Goal: Information Seeking & Learning: Check status

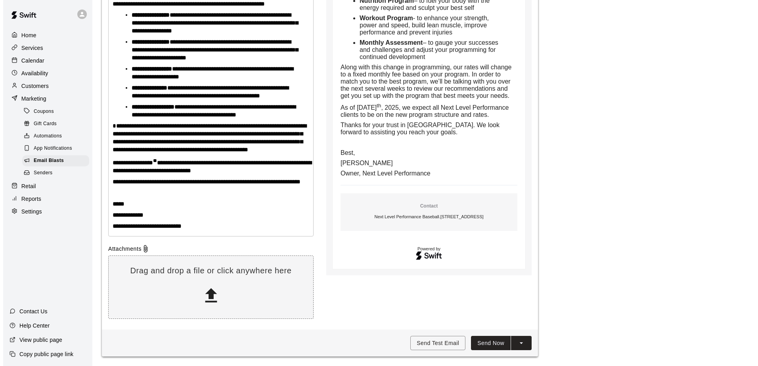
scroll to position [405, 0]
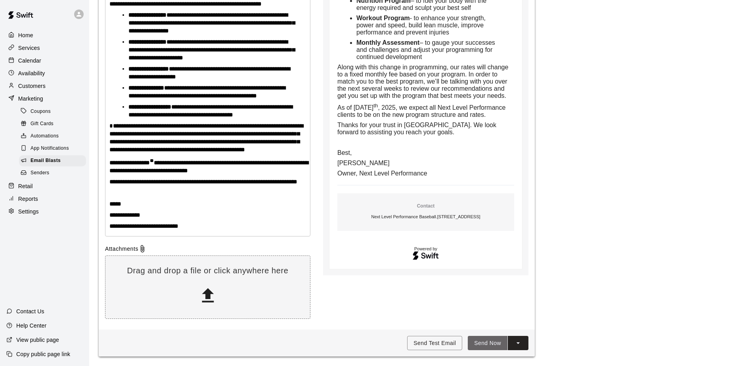
click at [495, 345] on button "Send Now" at bounding box center [488, 343] width 40 height 15
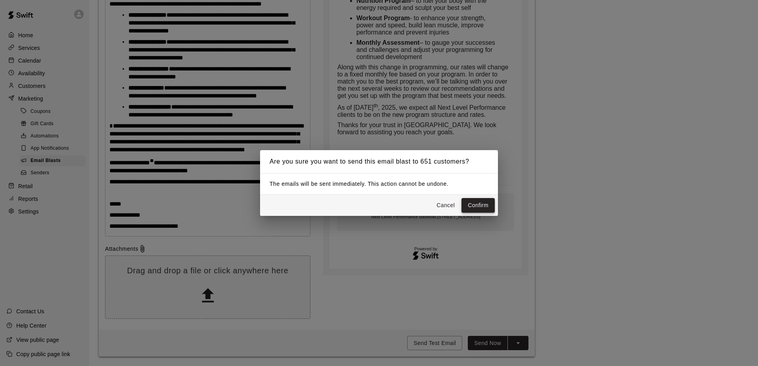
click at [485, 208] on button "Confirm" at bounding box center [477, 205] width 33 height 15
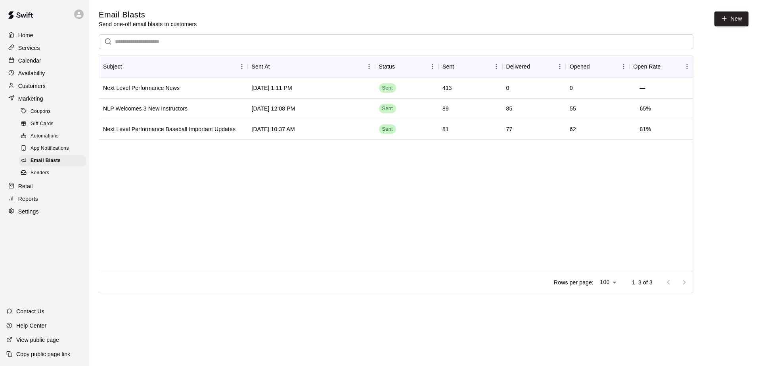
click at [29, 50] on p "Services" at bounding box center [29, 48] width 22 height 8
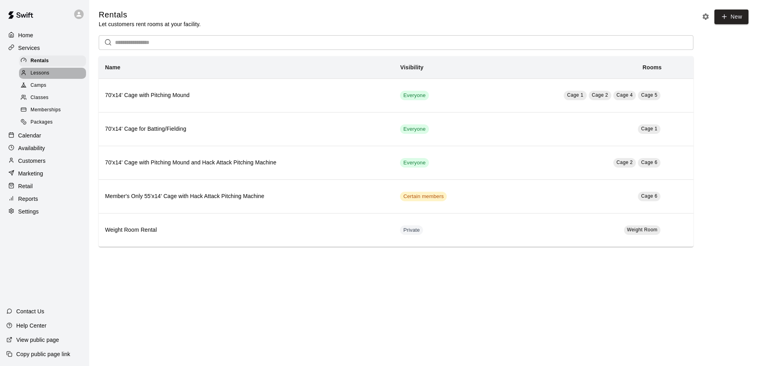
click at [48, 76] on span "Lessons" at bounding box center [40, 73] width 19 height 8
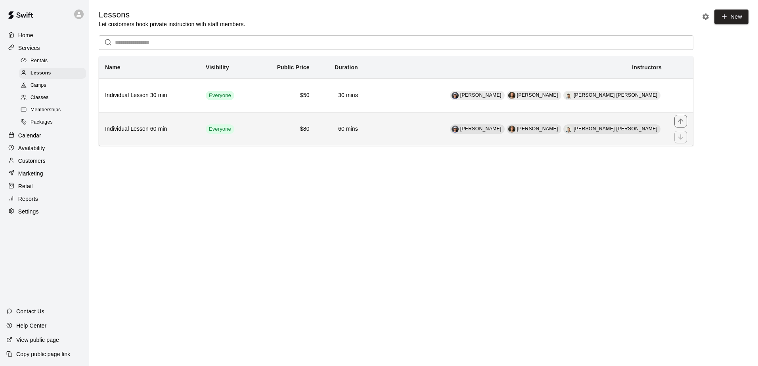
click at [255, 134] on td "Everyone" at bounding box center [226, 129] width 55 height 34
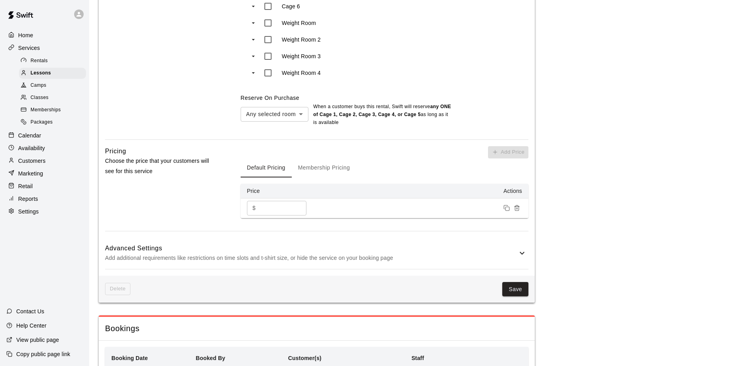
scroll to position [595, 0]
click at [343, 166] on button "Membership Pricing" at bounding box center [324, 167] width 65 height 19
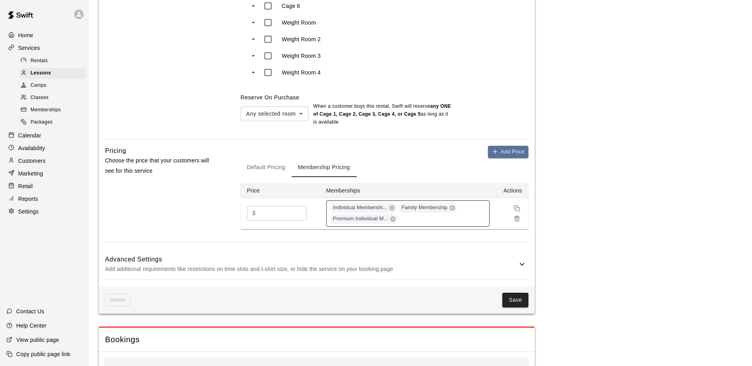
click at [478, 208] on div "Individual Membershi... Family Membership Premium Individual M..." at bounding box center [407, 214] width 163 height 26
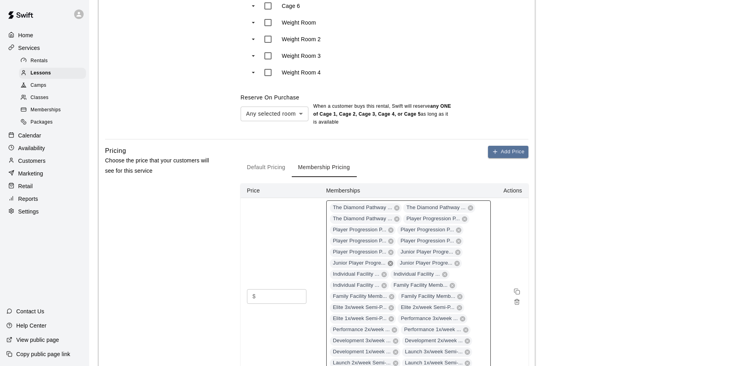
click at [389, 262] on icon at bounding box center [390, 263] width 6 height 6
click at [455, 251] on icon at bounding box center [457, 252] width 5 height 5
click at [384, 261] on icon at bounding box center [383, 263] width 5 height 5
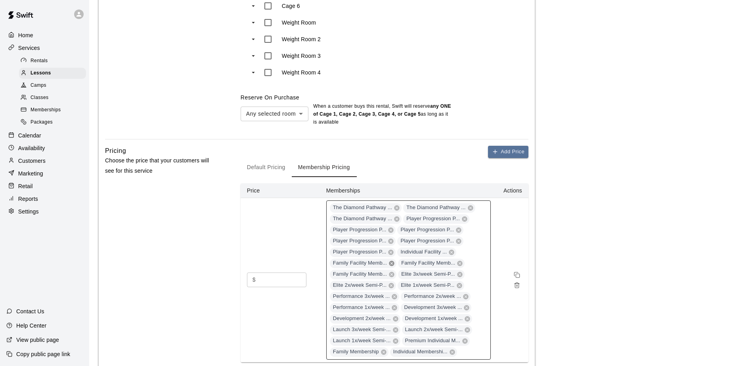
click at [391, 262] on icon at bounding box center [391, 263] width 6 height 6
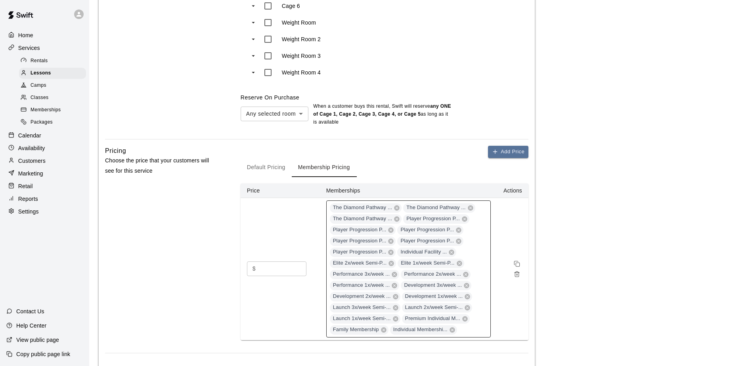
click at [391, 262] on icon at bounding box center [391, 263] width 6 height 6
click at [391, 262] on span "Performance 3x/week ..." at bounding box center [361, 264] width 63 height 8
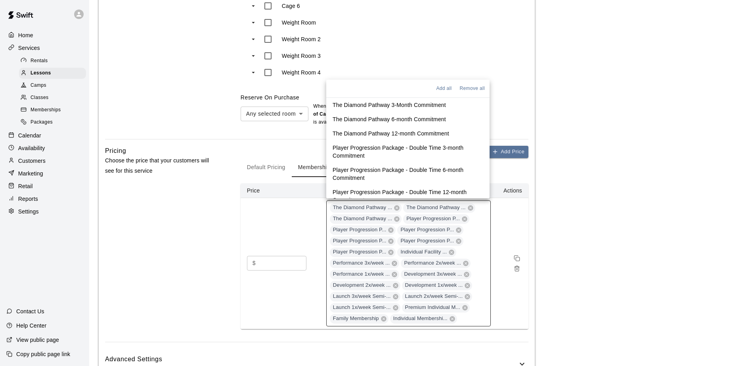
click at [391, 262] on span "Performance 3x/week ..." at bounding box center [361, 264] width 63 height 8
click at [395, 261] on icon at bounding box center [394, 263] width 6 height 6
click at [395, 262] on icon at bounding box center [394, 263] width 5 height 5
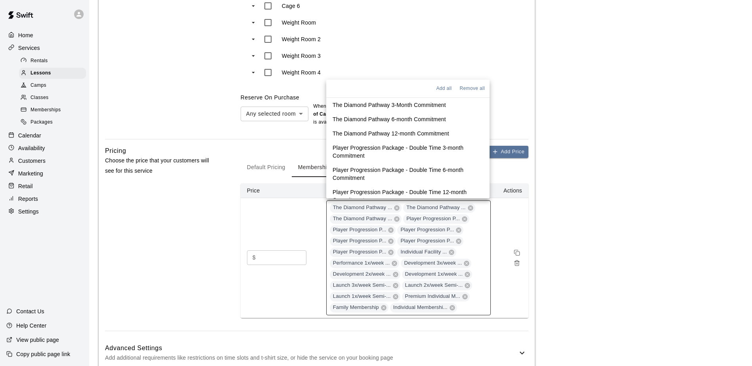
click at [395, 262] on icon at bounding box center [394, 263] width 5 height 5
click at [395, 262] on icon at bounding box center [395, 263] width 6 height 6
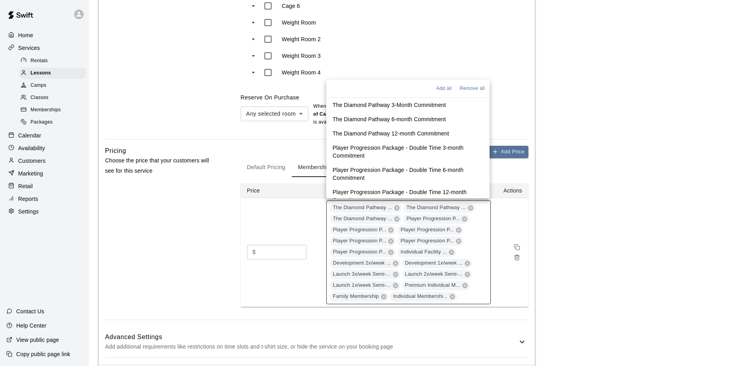
click at [395, 262] on icon at bounding box center [395, 263] width 6 height 6
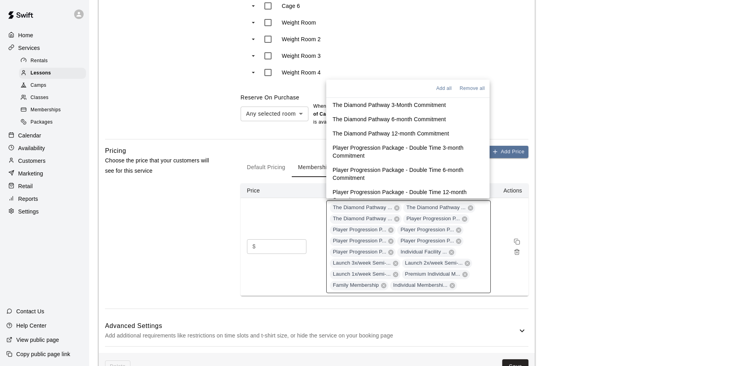
click at [395, 262] on icon at bounding box center [395, 263] width 5 height 5
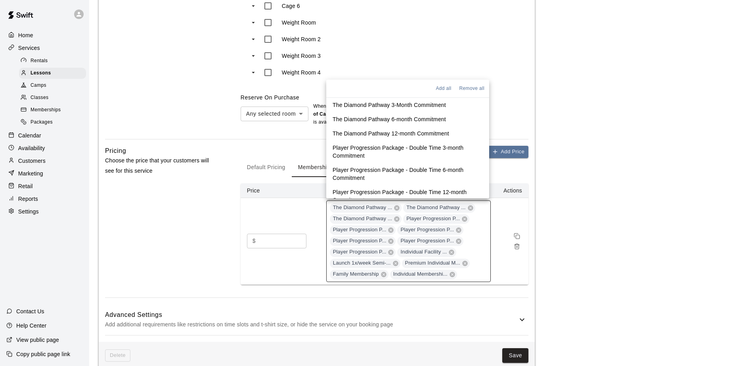
click at [395, 262] on icon at bounding box center [395, 263] width 5 height 5
click at [391, 261] on icon at bounding box center [392, 263] width 5 height 5
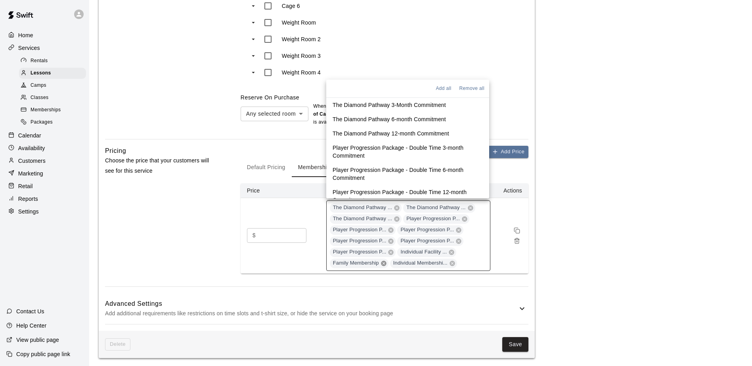
click at [385, 261] on icon at bounding box center [384, 263] width 6 height 6
click at [391, 262] on icon at bounding box center [392, 263] width 6 height 6
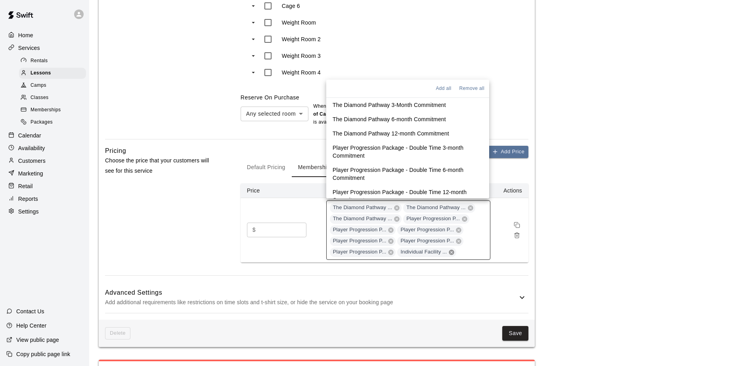
click at [450, 250] on icon at bounding box center [451, 252] width 5 height 5
click at [517, 122] on div "Any selected room *** ​ When a customer buys this rental , Swift will reserve a…" at bounding box center [385, 113] width 288 height 25
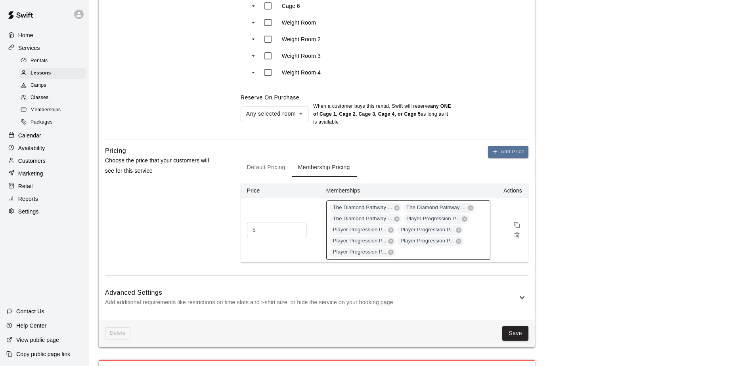
click at [344, 250] on span "Player Progression P..." at bounding box center [360, 253] width 60 height 8
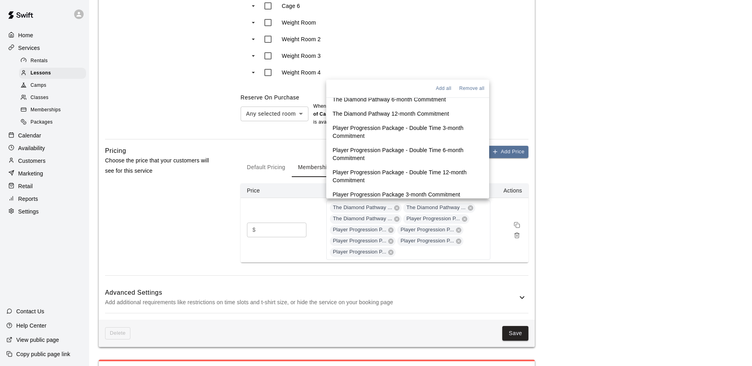
scroll to position [0, 0]
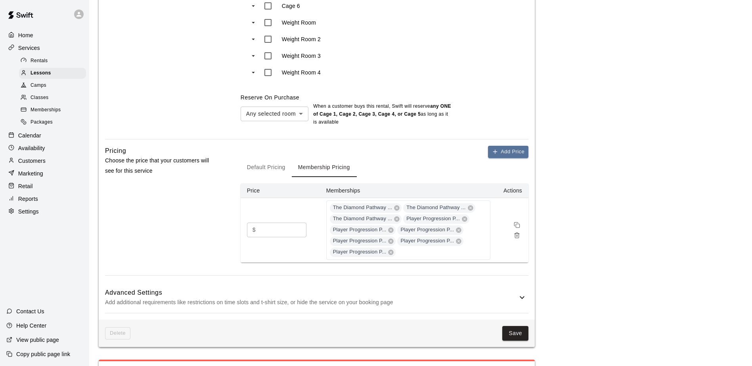
click at [503, 97] on div "Reserve On Purchase Any selected room *** ​ When a customer buys this rental , …" at bounding box center [385, 110] width 288 height 33
click at [277, 231] on input "**" at bounding box center [268, 230] width 19 height 15
type input "**"
click at [276, 226] on input "**" at bounding box center [283, 230] width 48 height 15
click at [517, 233] on icon "Remove price" at bounding box center [517, 235] width 6 height 6
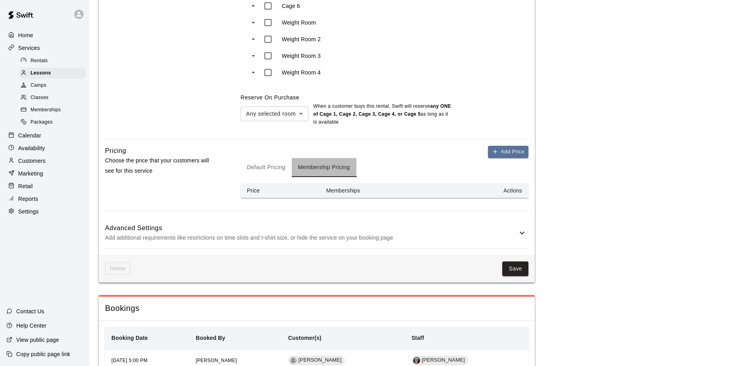
click at [342, 166] on button "Membership Pricing" at bounding box center [324, 167] width 65 height 19
click at [274, 166] on button "Default Pricing" at bounding box center [266, 167] width 51 height 19
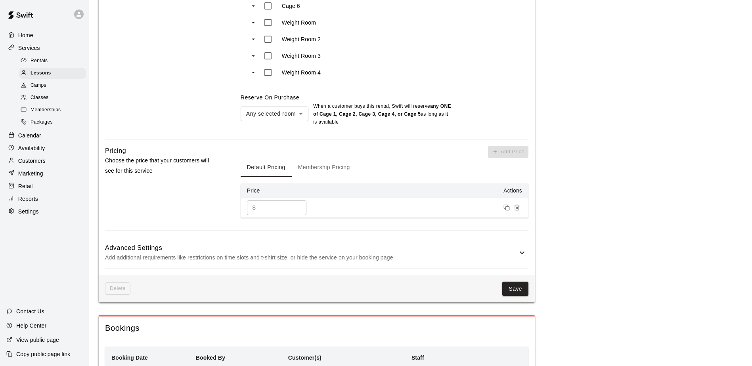
click at [327, 165] on button "Membership Pricing" at bounding box center [324, 167] width 65 height 19
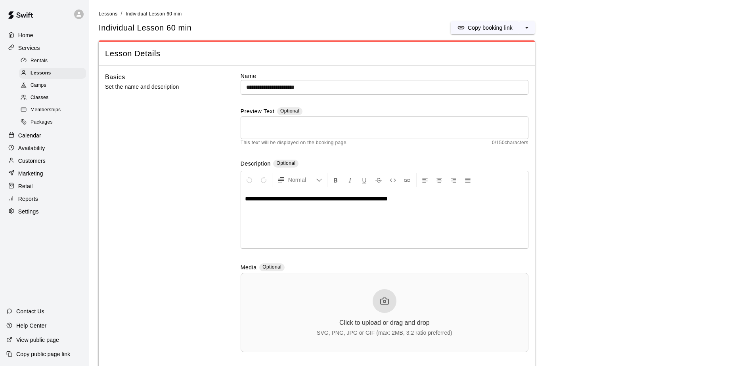
click at [109, 13] on span "Lessons" at bounding box center [108, 14] width 19 height 6
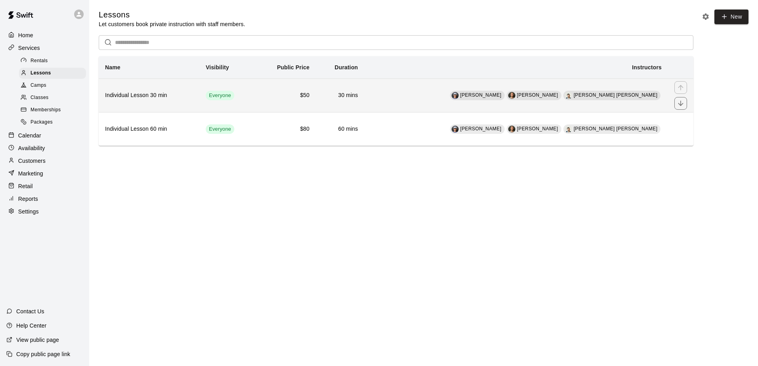
click at [149, 97] on h6 "Individual Lesson 30 min" at bounding box center [149, 95] width 88 height 9
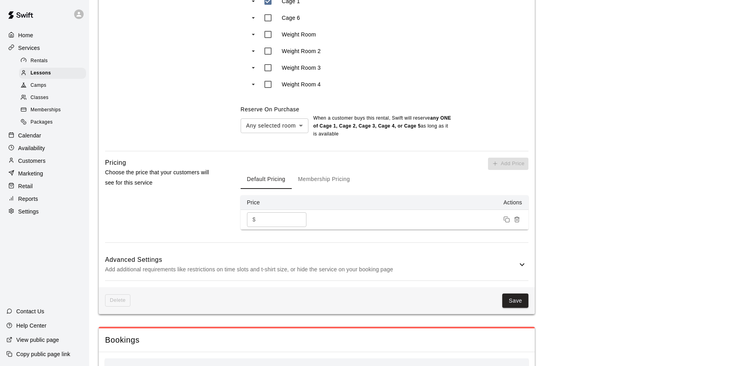
scroll to position [555, 0]
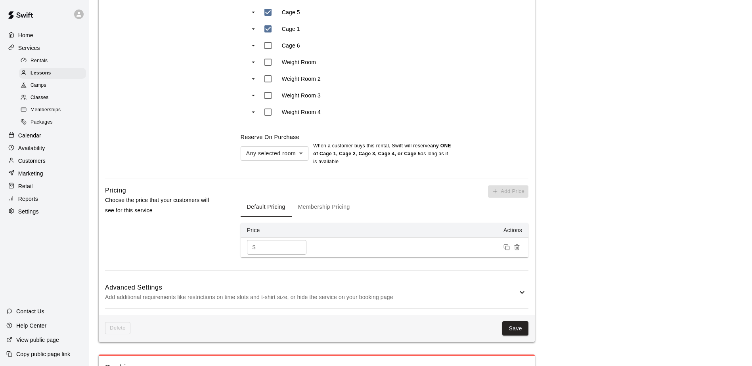
click at [342, 205] on button "Membership Pricing" at bounding box center [324, 207] width 65 height 19
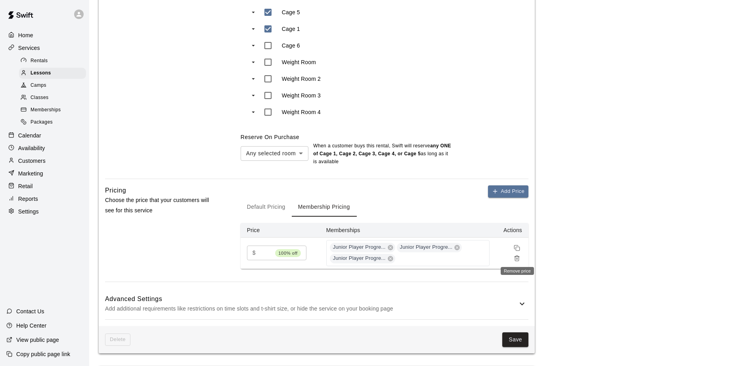
click at [517, 258] on line "Remove price" at bounding box center [517, 259] width 0 height 2
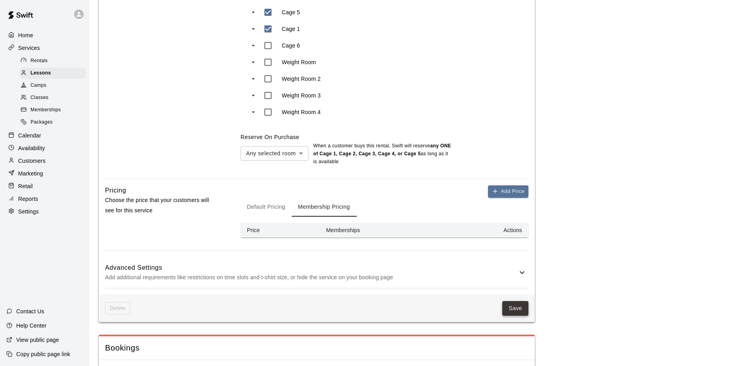
click at [517, 306] on button "Save" at bounding box center [515, 308] width 26 height 15
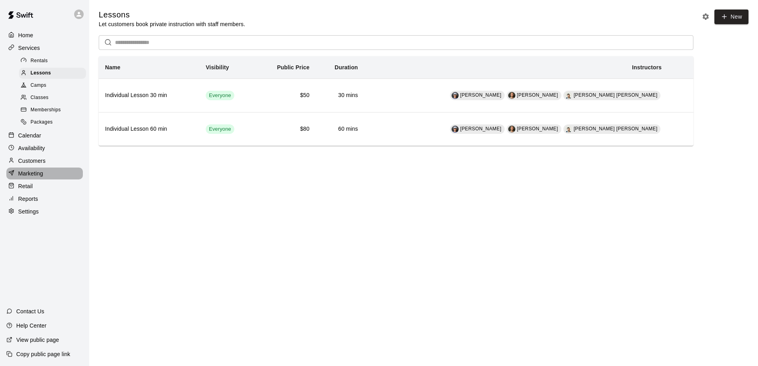
click at [40, 178] on p "Marketing" at bounding box center [30, 174] width 25 height 8
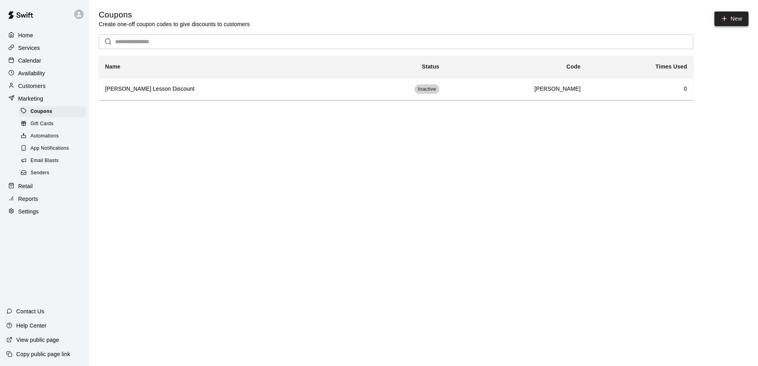
click at [739, 19] on button "New" at bounding box center [731, 18] width 34 height 15
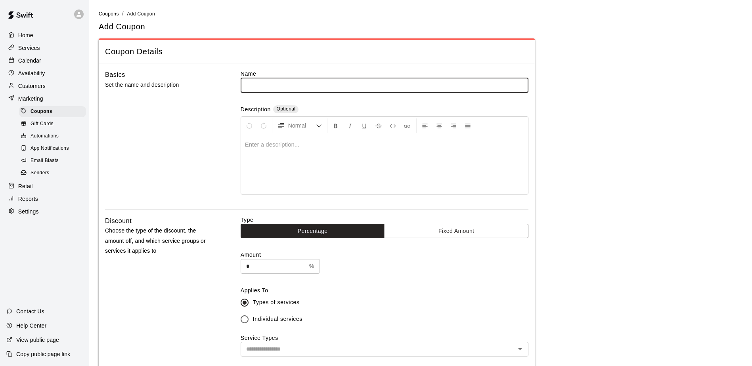
click at [289, 159] on div at bounding box center [384, 164] width 287 height 59
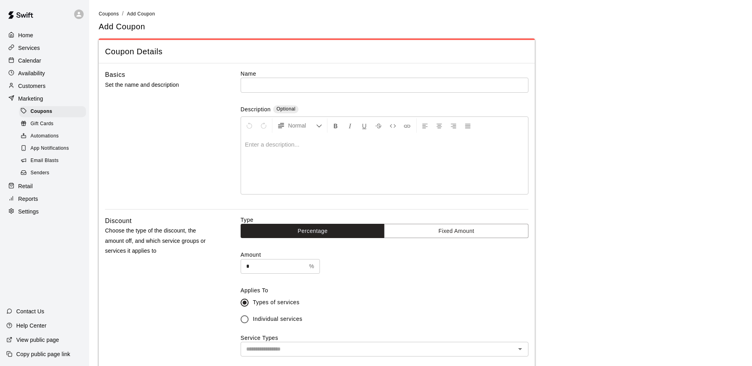
click at [251, 266] on input "*" at bounding box center [273, 266] width 65 height 15
drag, startPoint x: 251, startPoint y: 266, endPoint x: 244, endPoint y: 267, distance: 7.6
click at [244, 267] on input "*" at bounding box center [273, 266] width 65 height 15
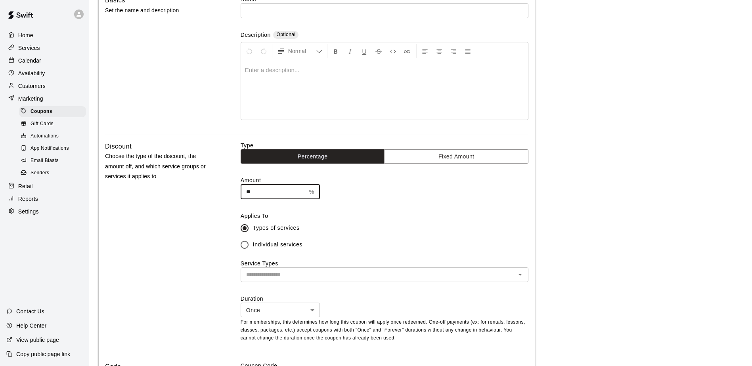
scroll to position [79, 0]
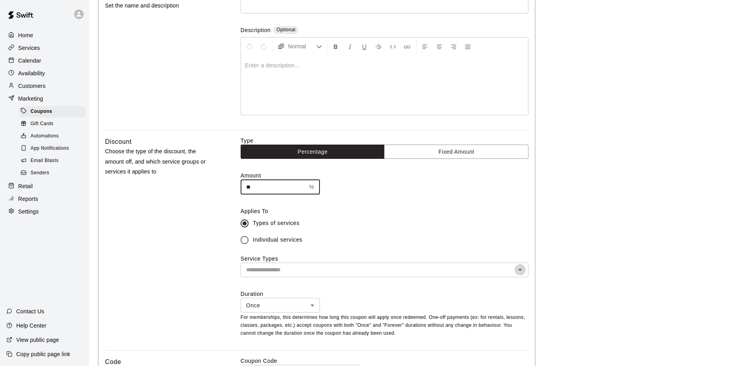
click at [522, 271] on icon "Open" at bounding box center [520, 270] width 10 height 10
type input "**"
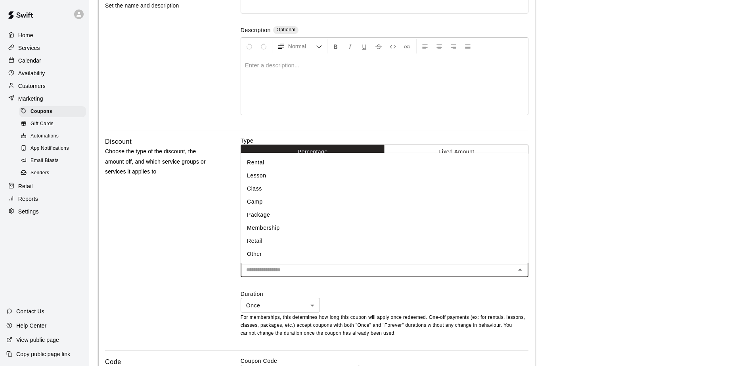
click at [275, 228] on li "Membership" at bounding box center [385, 228] width 288 height 13
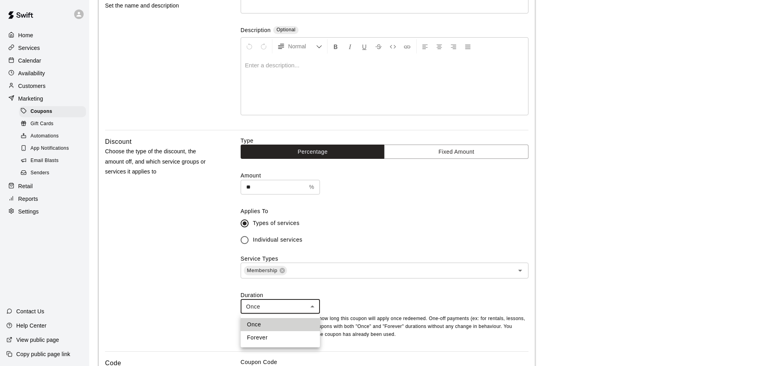
click at [314, 308] on body "Home Services Calendar Availability Customers Marketing Coupons Gift Cards Auto…" at bounding box center [379, 265] width 758 height 689
click at [272, 339] on li "Forever" at bounding box center [280, 337] width 79 height 13
type input "*******"
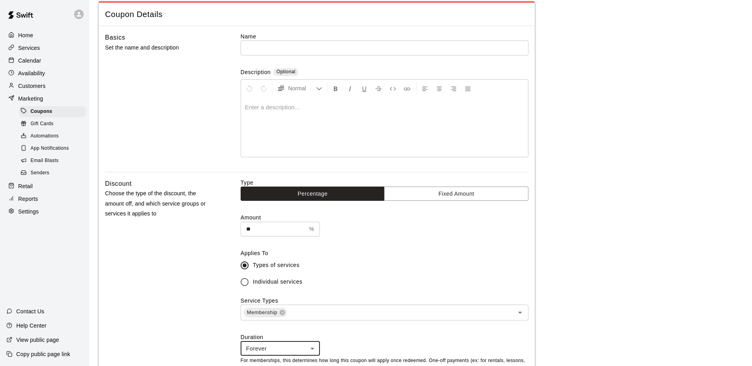
scroll to position [0, 0]
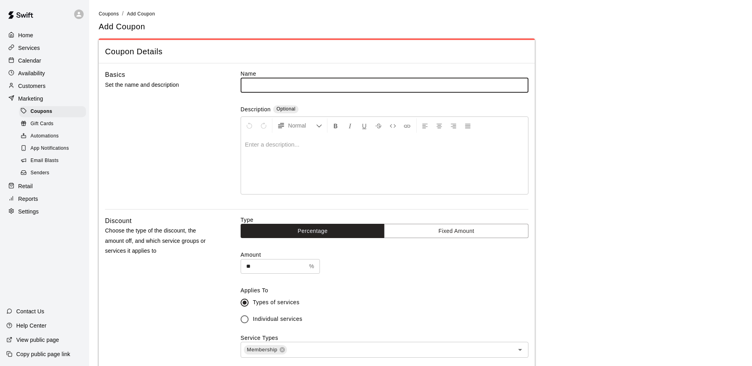
click at [278, 87] on input "text" at bounding box center [385, 85] width 288 height 15
type input "**********"
click at [262, 149] on div at bounding box center [384, 164] width 287 height 59
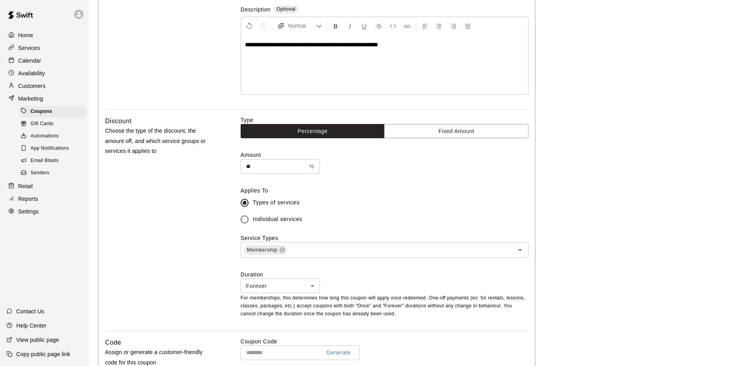
scroll to position [119, 0]
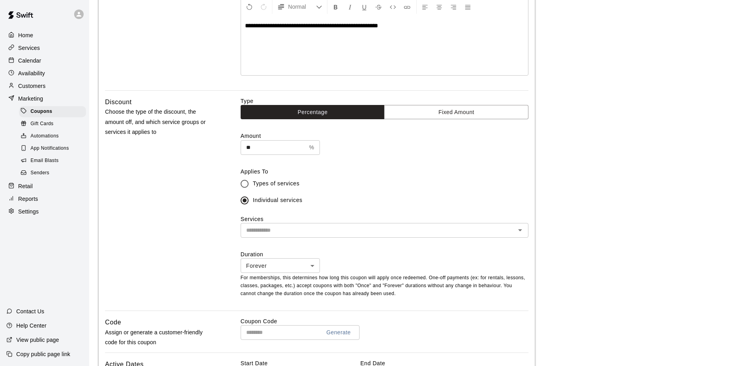
click at [521, 232] on icon "Open" at bounding box center [520, 231] width 4 height 2
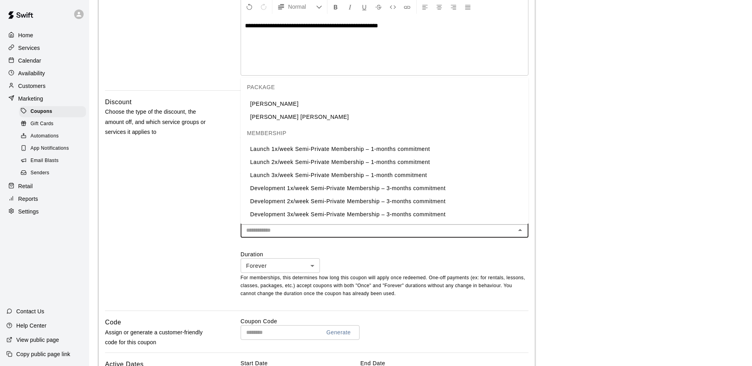
scroll to position [912, 0]
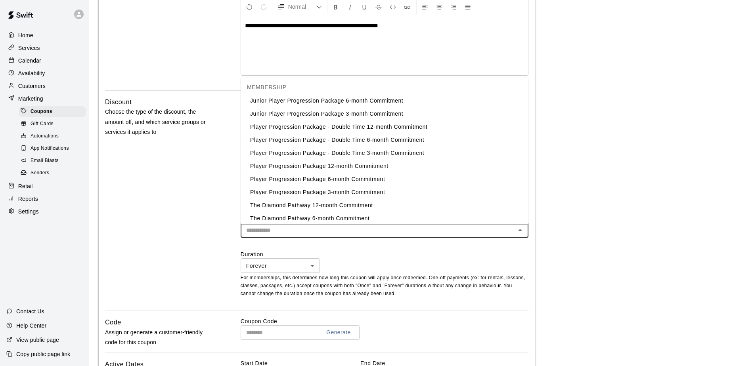
click at [400, 103] on li "Junior Player Progression Package 6-month Commitment" at bounding box center [385, 100] width 288 height 13
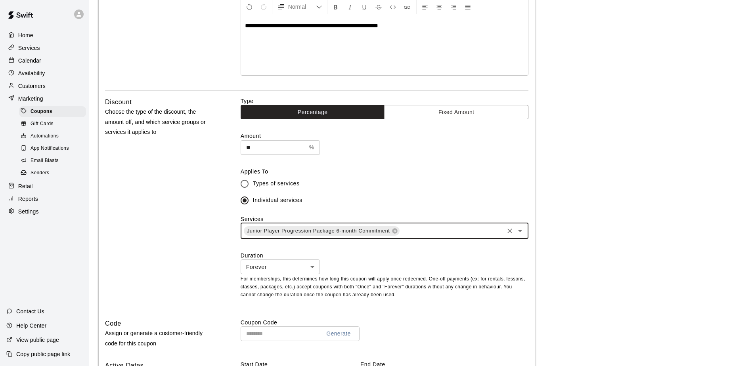
click at [457, 234] on input "text" at bounding box center [451, 231] width 102 height 10
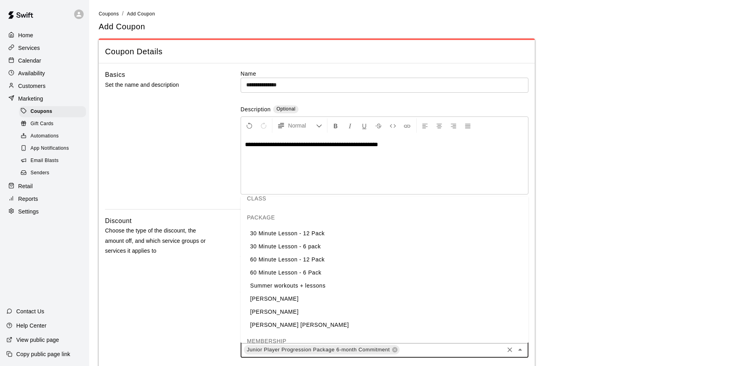
scroll to position [555, 0]
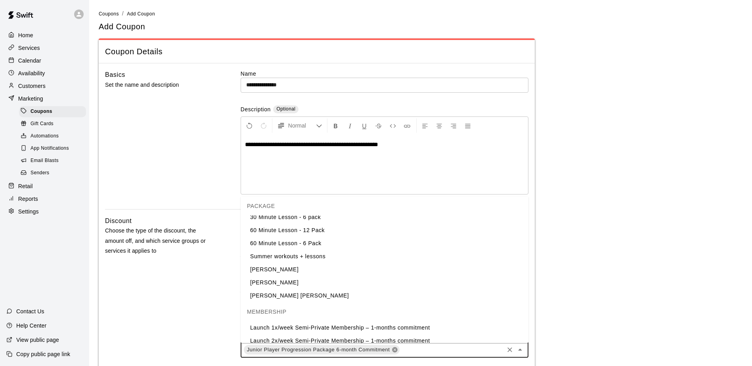
click at [394, 350] on icon at bounding box center [395, 350] width 6 height 6
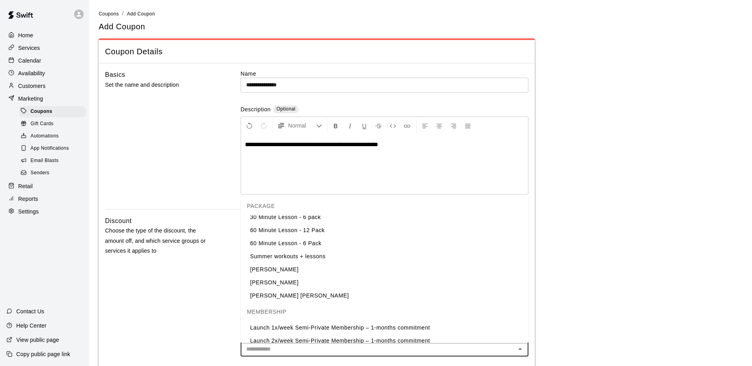
click at [183, 325] on div "Discount Choose the type of the discount, the amount off, and which service gro…" at bounding box center [160, 323] width 110 height 214
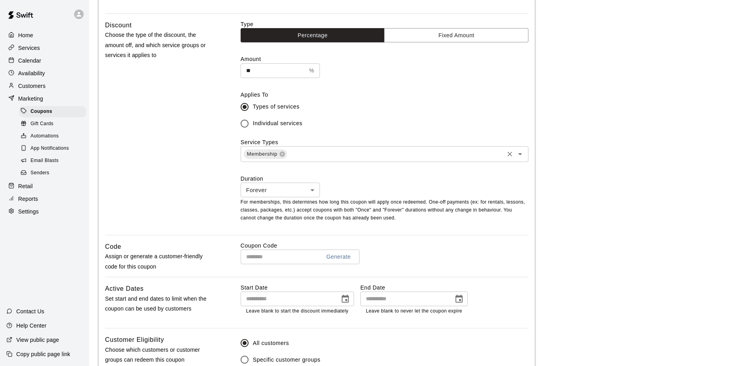
scroll to position [198, 0]
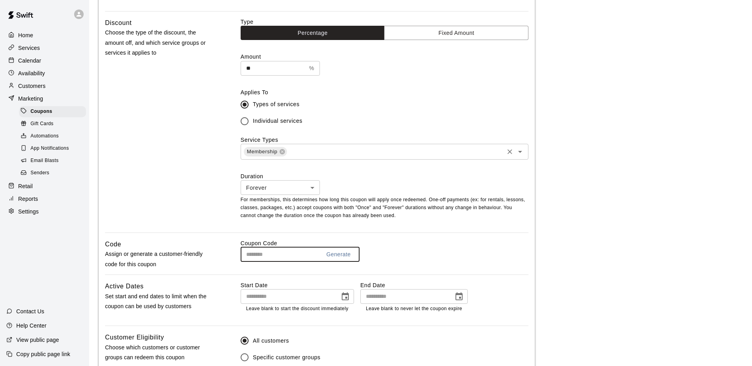
click at [279, 254] on input "text" at bounding box center [278, 254] width 74 height 15
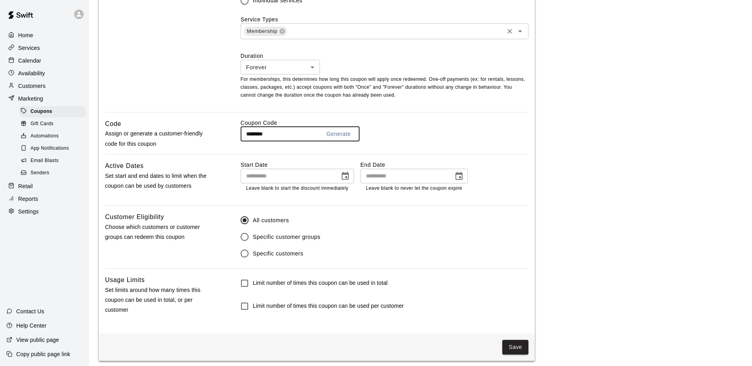
scroll to position [324, 0]
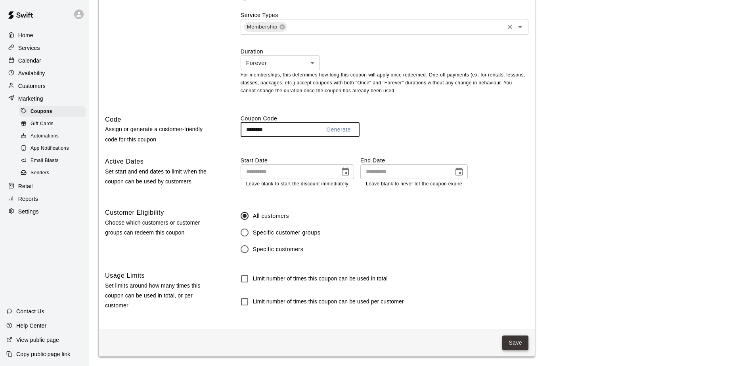
type input "********"
click at [519, 344] on button "Save" at bounding box center [515, 343] width 26 height 15
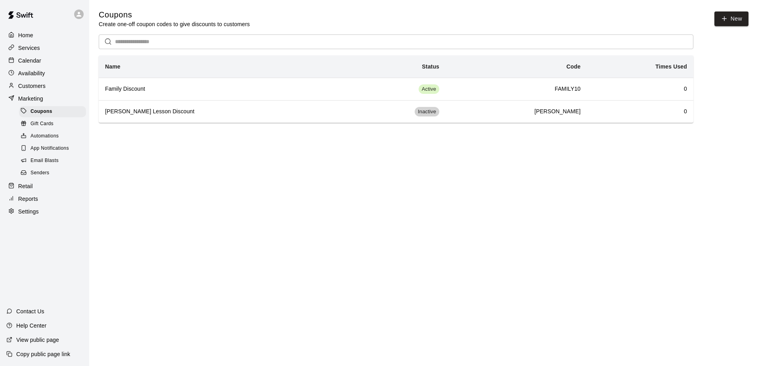
click at [46, 89] on p "Customers" at bounding box center [31, 86] width 27 height 8
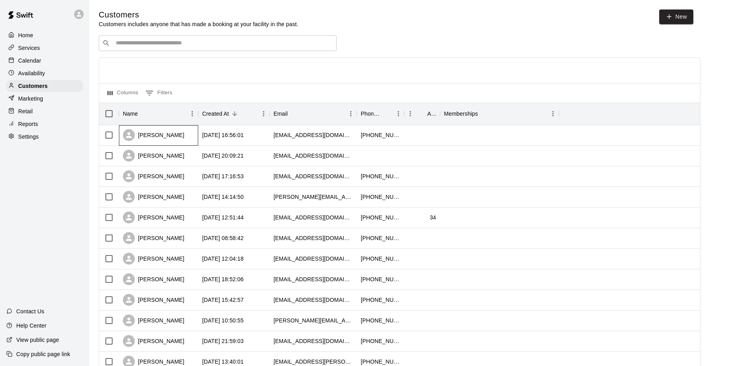
click at [154, 138] on div "[PERSON_NAME]" at bounding box center [153, 135] width 61 height 12
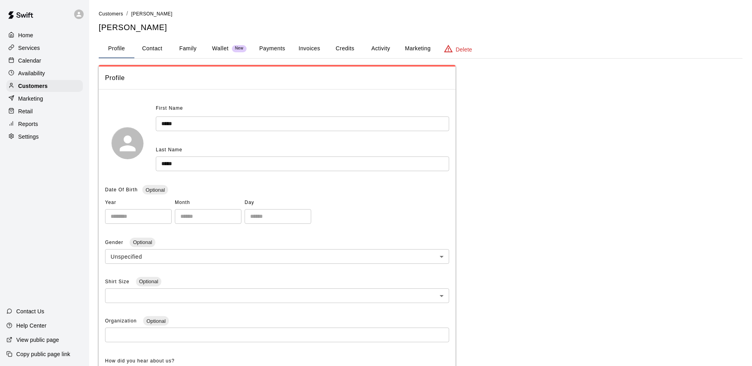
click at [280, 48] on button "Payments" at bounding box center [272, 48] width 38 height 19
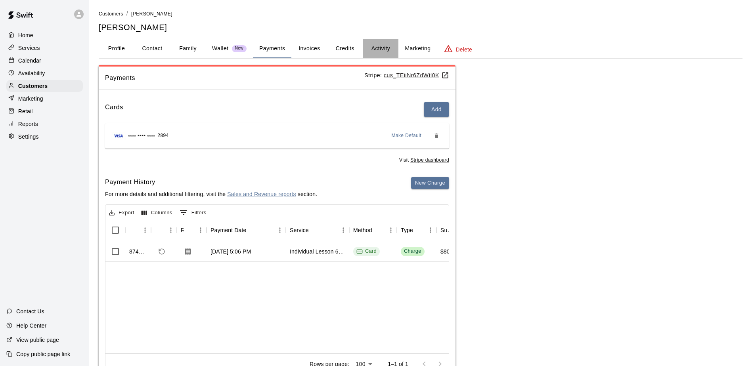
click at [385, 46] on button "Activity" at bounding box center [381, 48] width 36 height 19
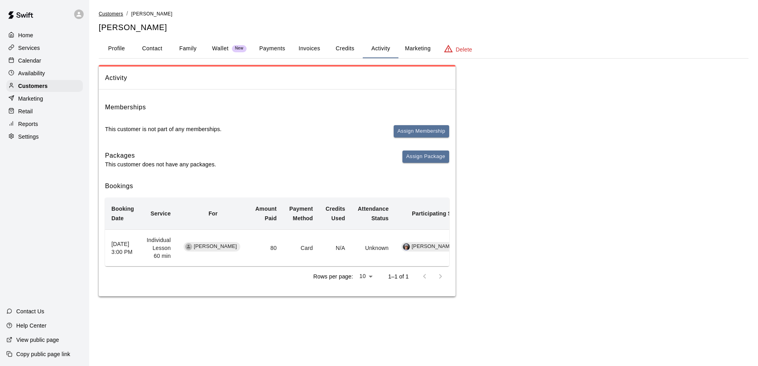
click at [114, 12] on span "Customers" at bounding box center [111, 14] width 25 height 6
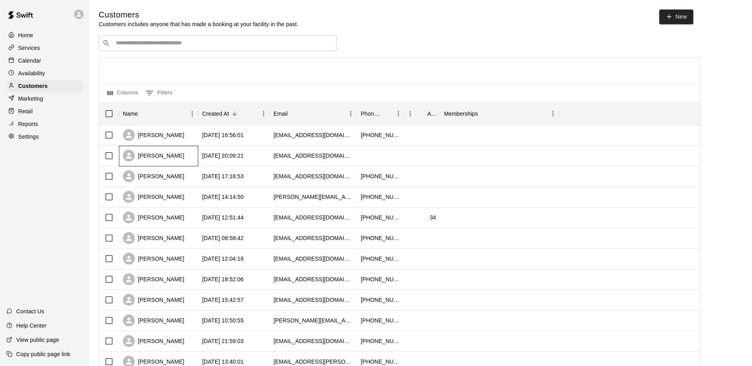
click at [163, 157] on div "[PERSON_NAME]" at bounding box center [153, 156] width 61 height 12
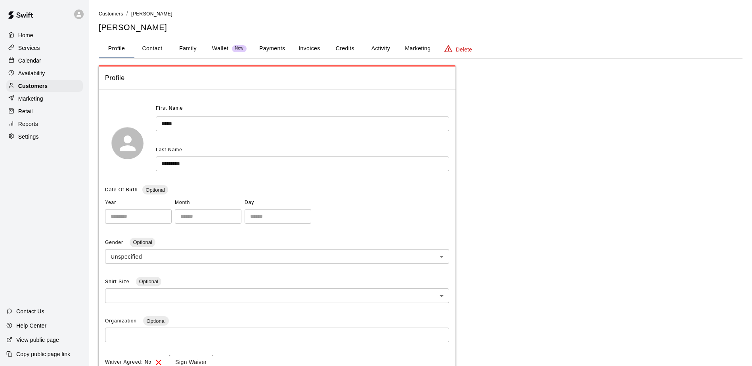
click at [389, 50] on button "Activity" at bounding box center [381, 48] width 36 height 19
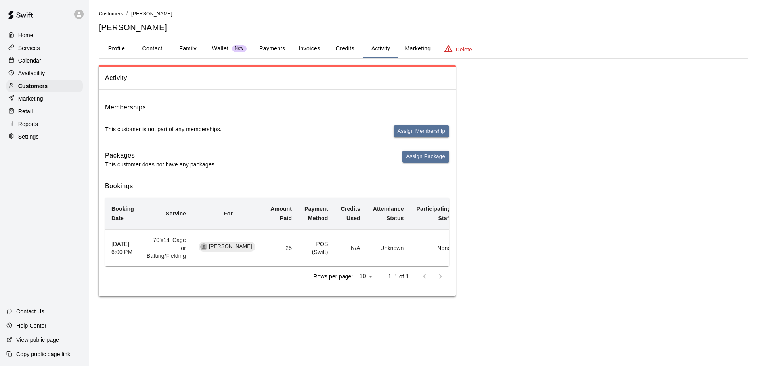
click at [113, 13] on span "Customers" at bounding box center [111, 14] width 25 height 6
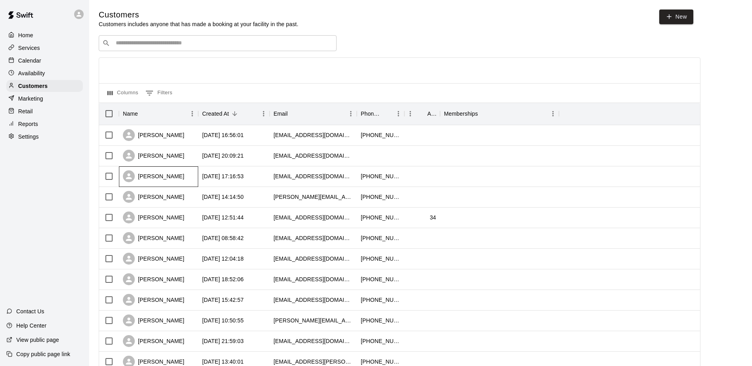
click at [170, 178] on div "[PERSON_NAME]" at bounding box center [153, 176] width 61 height 12
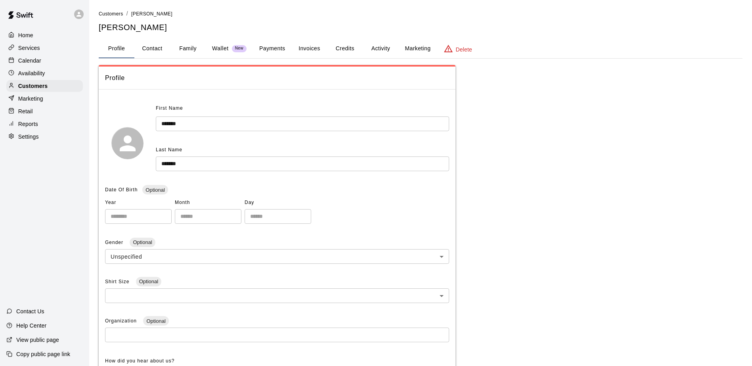
click at [387, 47] on button "Activity" at bounding box center [381, 48] width 36 height 19
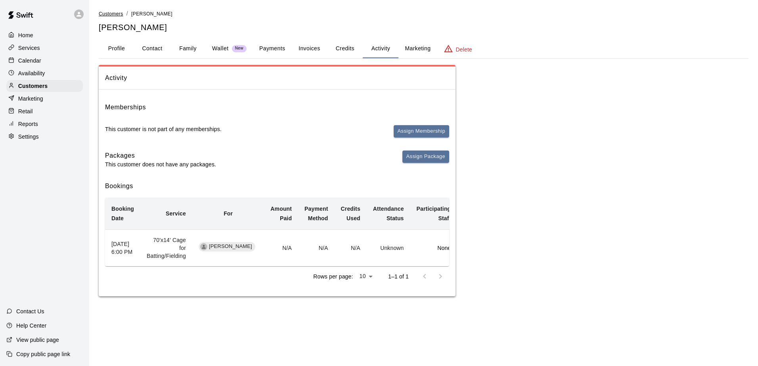
click at [109, 14] on span "Customers" at bounding box center [111, 14] width 25 height 6
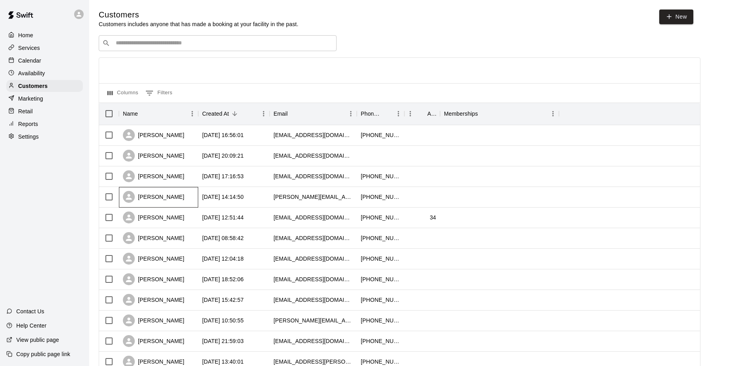
click at [175, 200] on div "[PERSON_NAME]" at bounding box center [153, 197] width 61 height 12
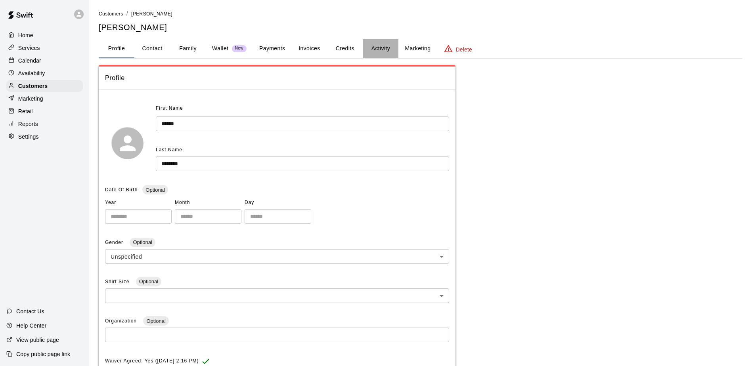
click at [382, 47] on button "Activity" at bounding box center [381, 48] width 36 height 19
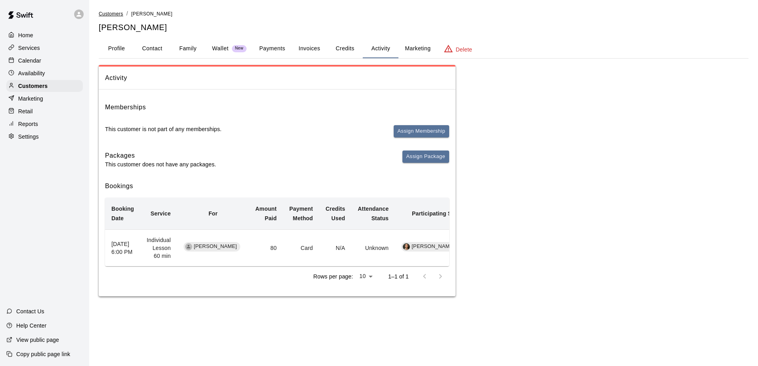
click at [112, 13] on span "Customers" at bounding box center [111, 14] width 25 height 6
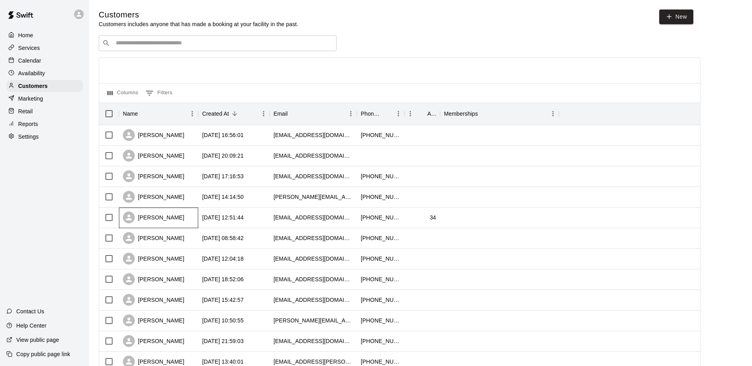
click at [170, 220] on div "[PERSON_NAME]" at bounding box center [153, 218] width 61 height 12
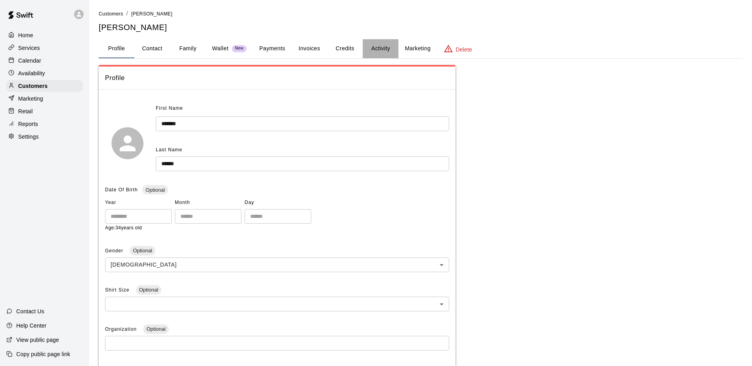
click at [381, 46] on button "Activity" at bounding box center [381, 48] width 36 height 19
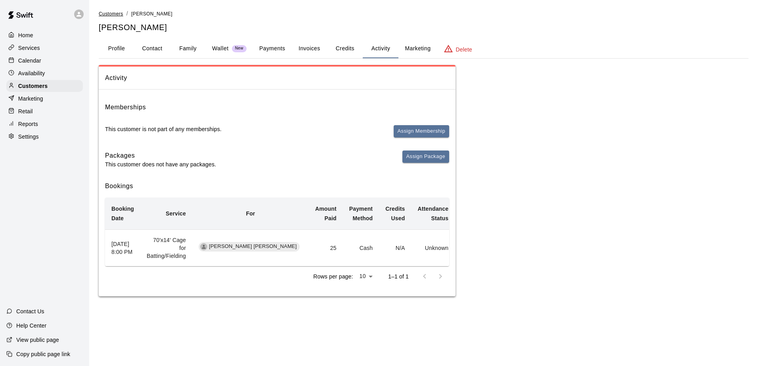
click at [113, 13] on span "Customers" at bounding box center [111, 14] width 25 height 6
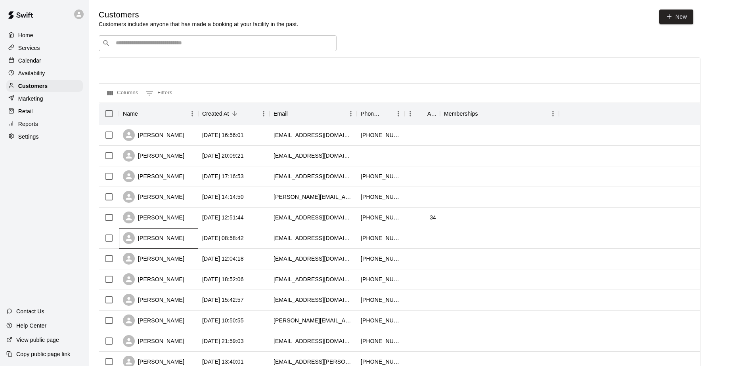
click at [173, 241] on div "[PERSON_NAME]" at bounding box center [153, 238] width 61 height 12
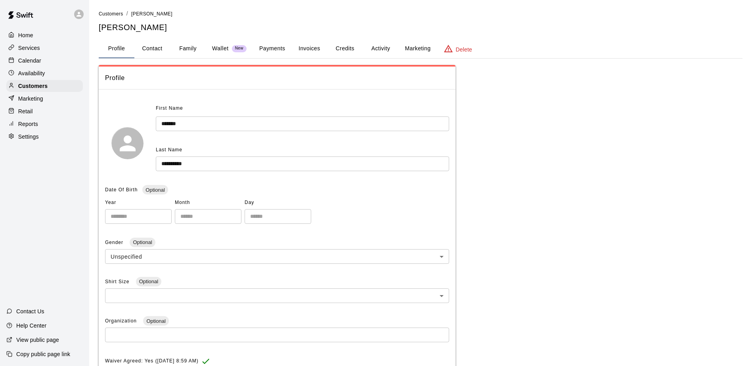
click at [387, 48] on button "Activity" at bounding box center [381, 48] width 36 height 19
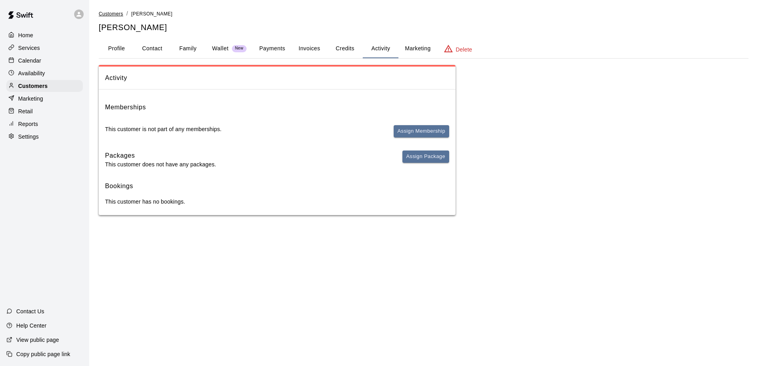
click at [111, 13] on span "Customers" at bounding box center [111, 14] width 25 height 6
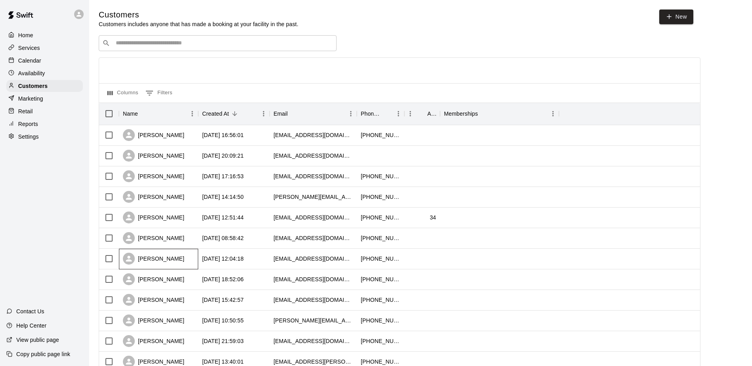
click at [168, 262] on div "[PERSON_NAME]" at bounding box center [153, 259] width 61 height 12
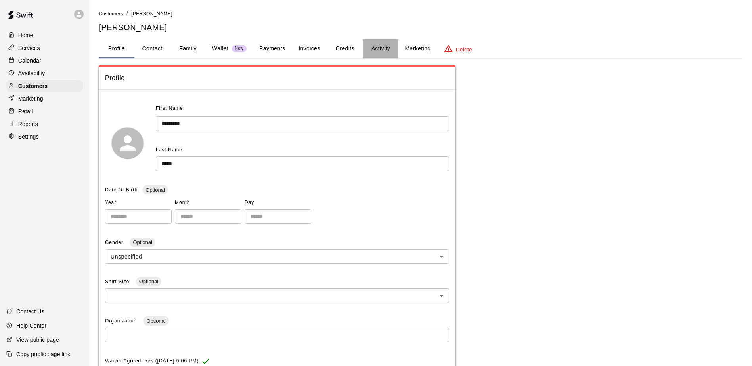
click at [389, 49] on button "Activity" at bounding box center [381, 48] width 36 height 19
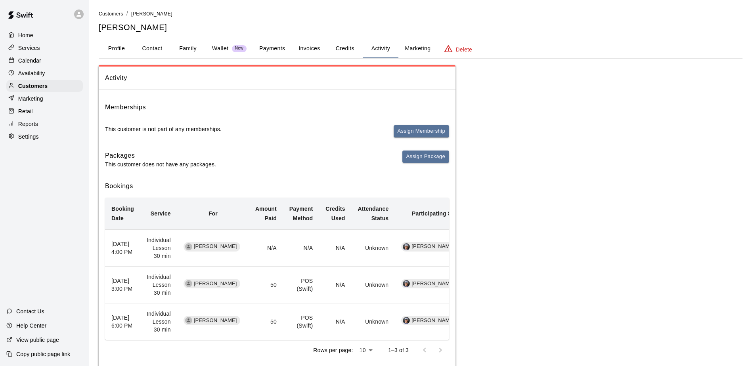
click at [113, 13] on span "Customers" at bounding box center [111, 14] width 25 height 6
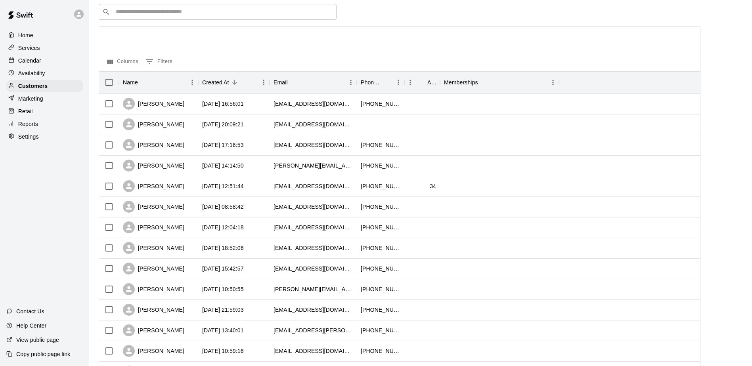
scroll to position [79, 0]
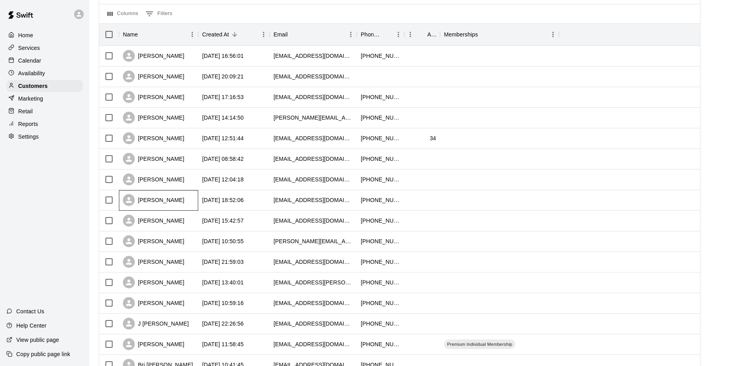
click at [169, 202] on div "[PERSON_NAME]" at bounding box center [153, 200] width 61 height 12
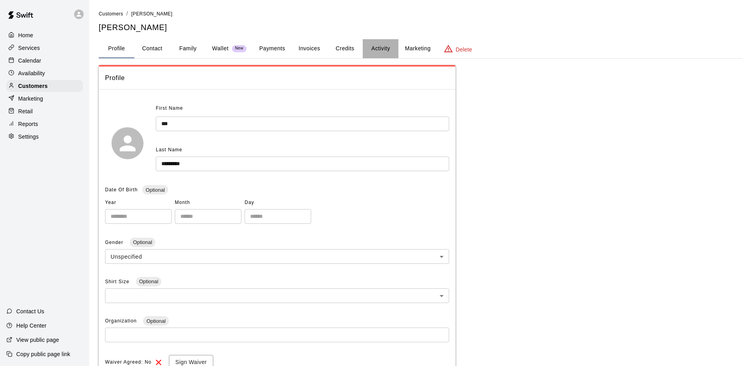
click at [385, 50] on button "Activity" at bounding box center [381, 48] width 36 height 19
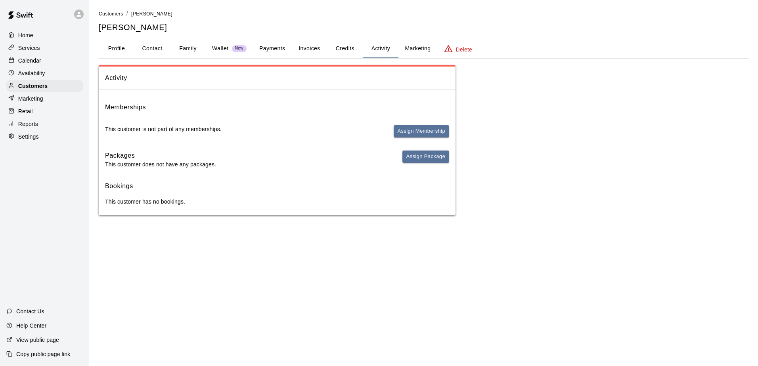
click at [114, 15] on span "Customers" at bounding box center [111, 14] width 25 height 6
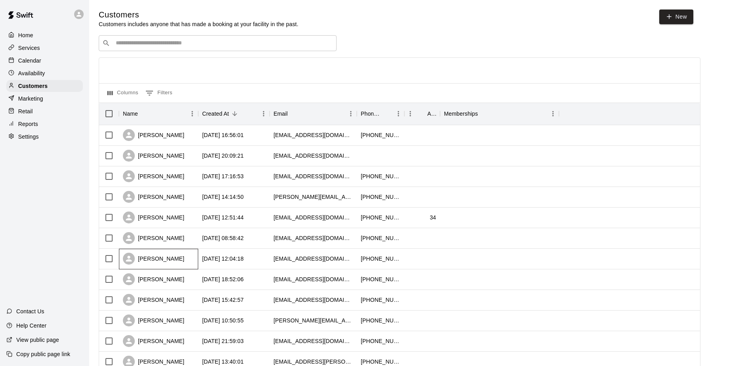
click at [176, 260] on div "[PERSON_NAME]" at bounding box center [158, 259] width 79 height 21
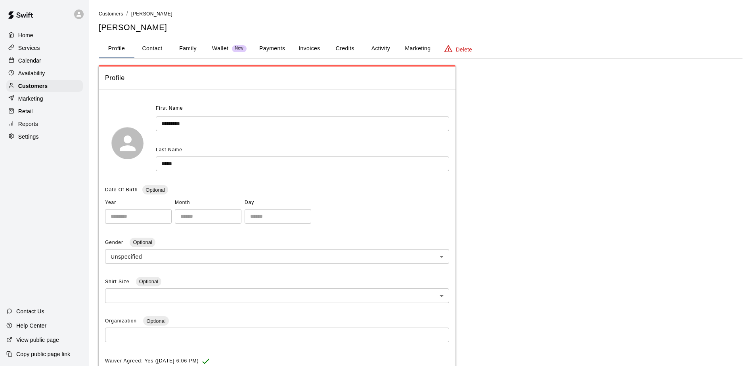
click at [388, 48] on button "Activity" at bounding box center [381, 48] width 36 height 19
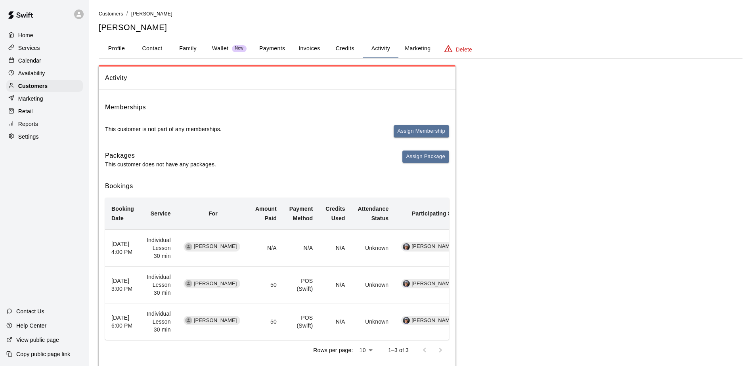
click at [110, 14] on span "Customers" at bounding box center [111, 14] width 25 height 6
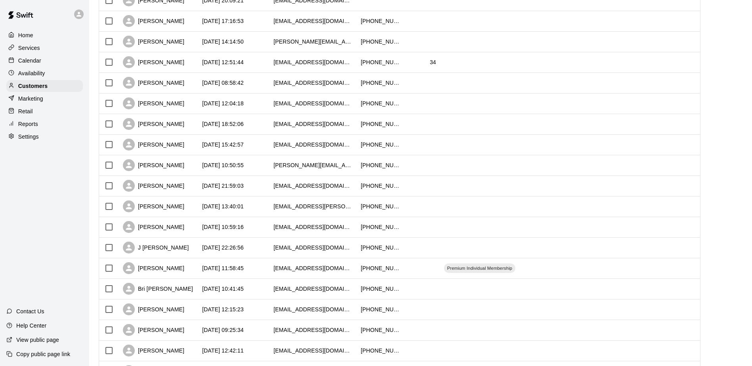
scroll to position [159, 0]
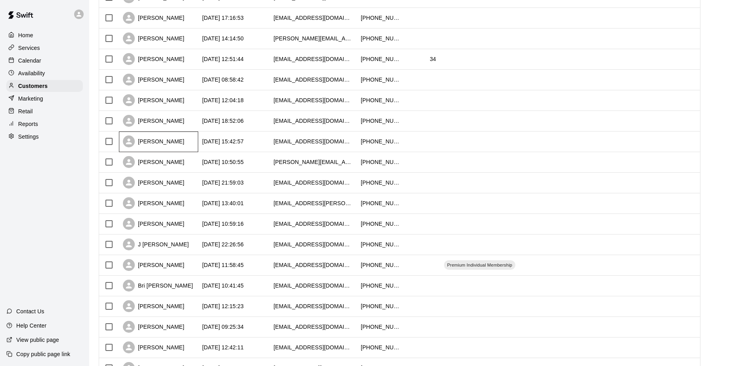
click at [159, 141] on div "[PERSON_NAME]" at bounding box center [153, 142] width 61 height 12
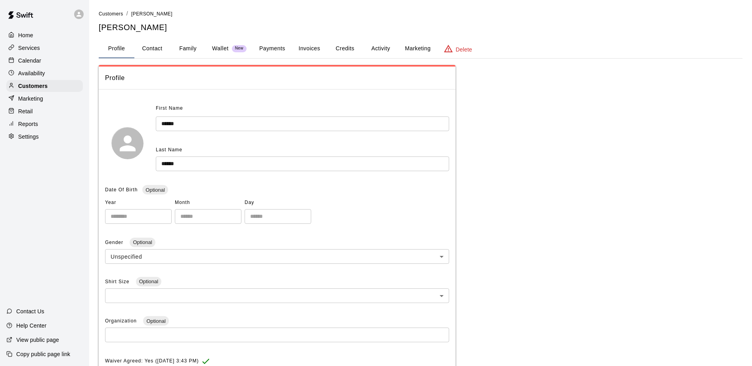
click at [384, 47] on button "Activity" at bounding box center [381, 48] width 36 height 19
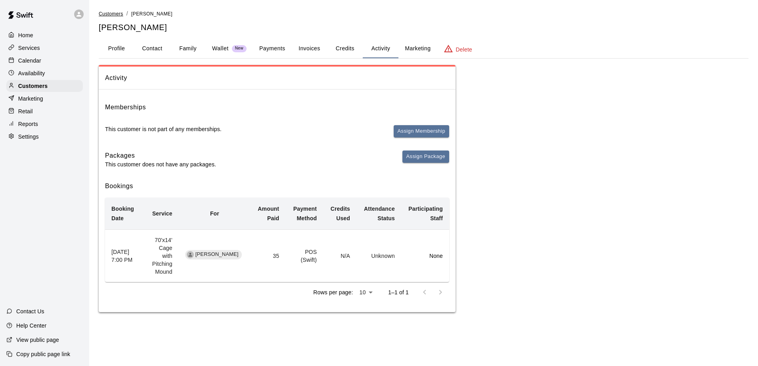
click at [107, 15] on span "Customers" at bounding box center [111, 14] width 25 height 6
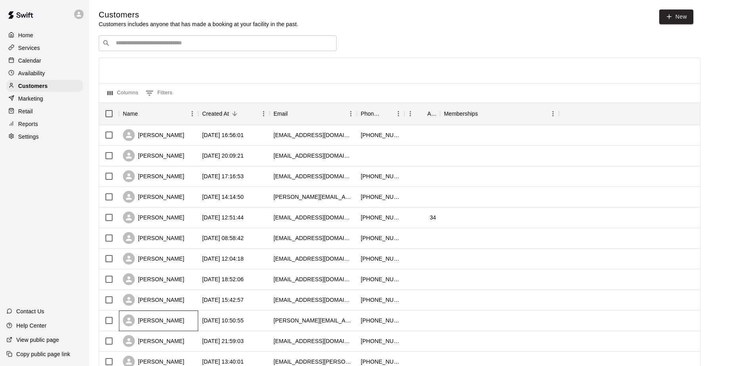
click at [166, 323] on div "[PERSON_NAME]" at bounding box center [153, 321] width 61 height 12
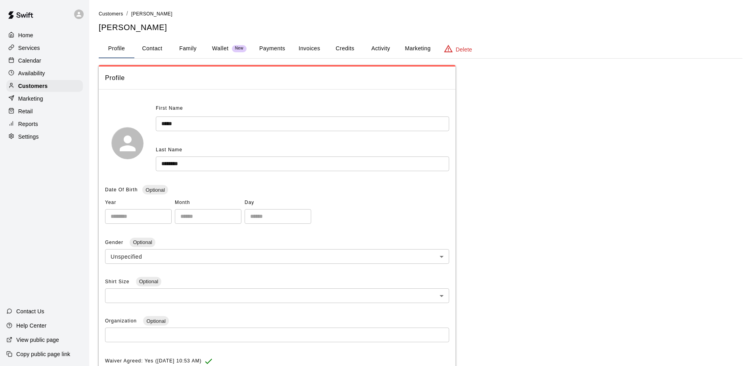
click at [383, 50] on button "Activity" at bounding box center [381, 48] width 36 height 19
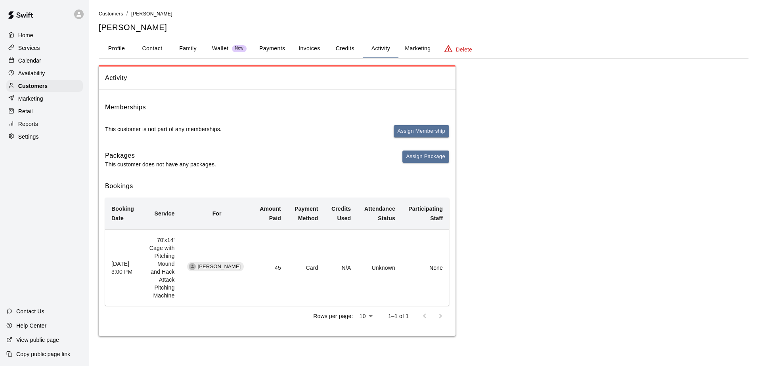
click at [107, 14] on span "Customers" at bounding box center [111, 14] width 25 height 6
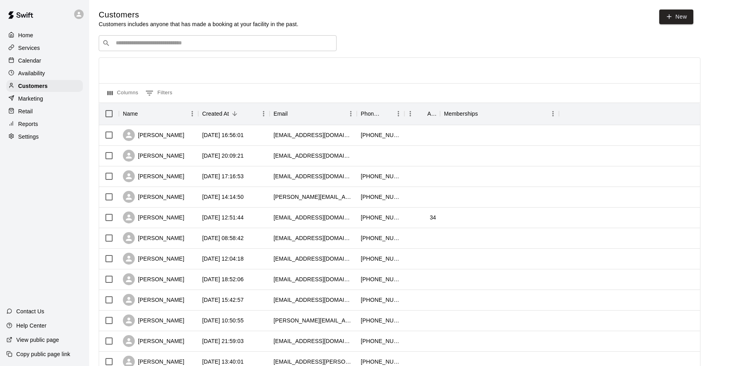
scroll to position [119, 0]
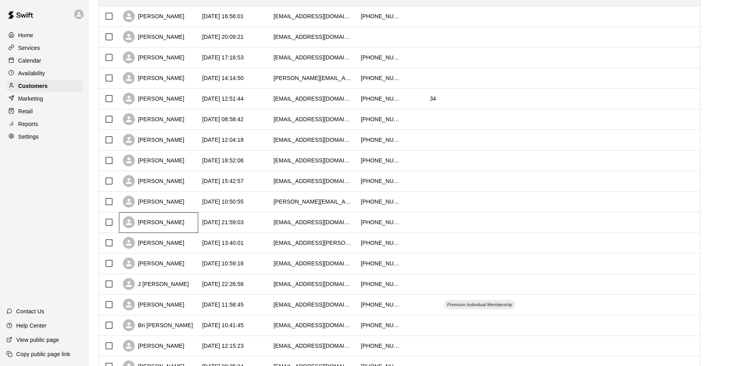
click at [166, 223] on div "[PERSON_NAME]" at bounding box center [153, 222] width 61 height 12
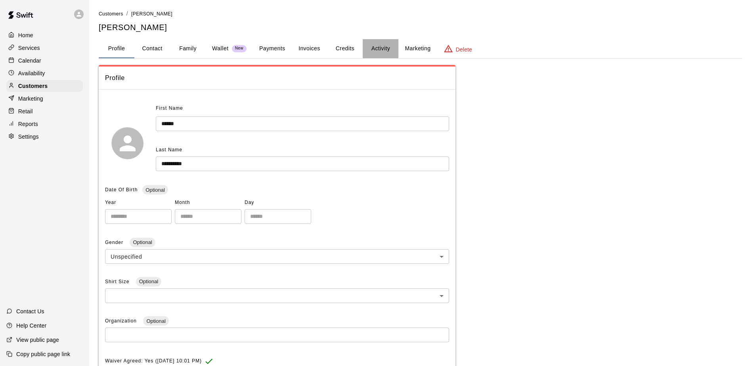
click at [383, 49] on button "Activity" at bounding box center [381, 48] width 36 height 19
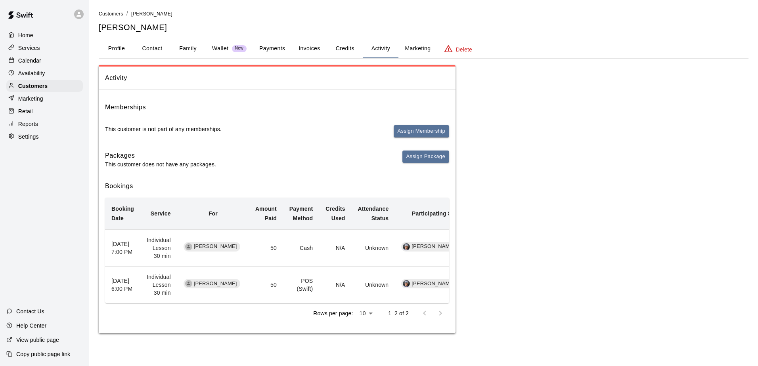
click at [115, 14] on span "Customers" at bounding box center [111, 14] width 25 height 6
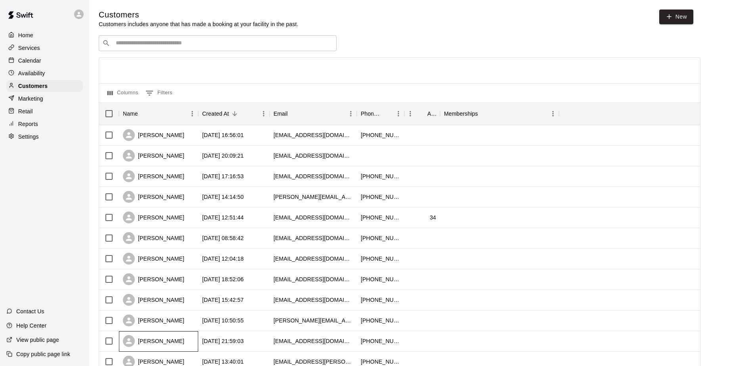
click at [169, 344] on div "[PERSON_NAME]" at bounding box center [153, 341] width 61 height 12
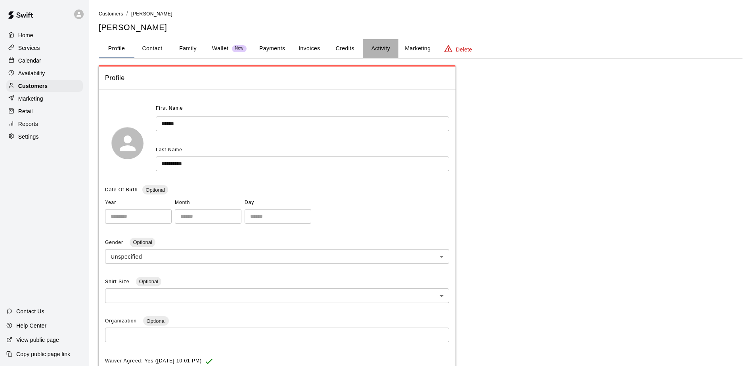
click at [379, 47] on button "Activity" at bounding box center [381, 48] width 36 height 19
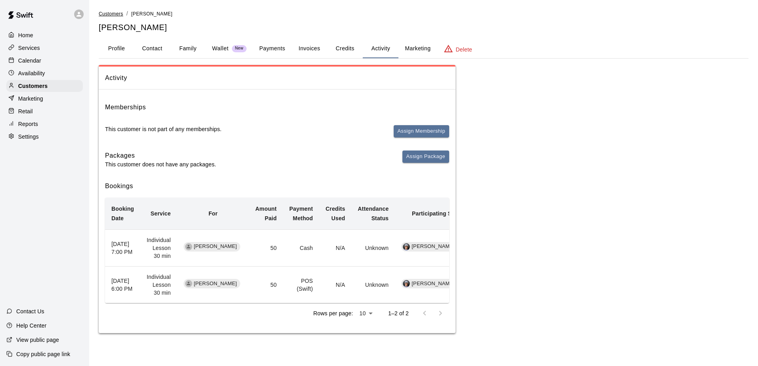
click at [111, 15] on span "Customers" at bounding box center [111, 14] width 25 height 6
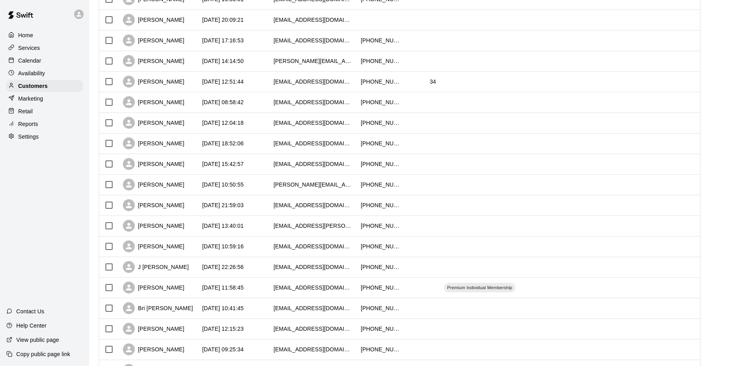
scroll to position [159, 0]
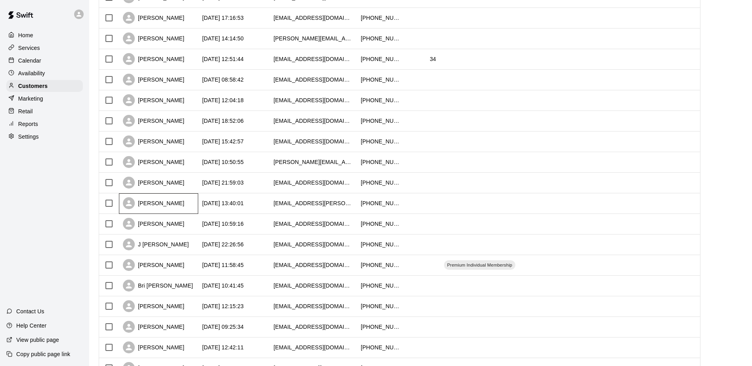
click at [166, 207] on div "[PERSON_NAME]" at bounding box center [158, 203] width 79 height 21
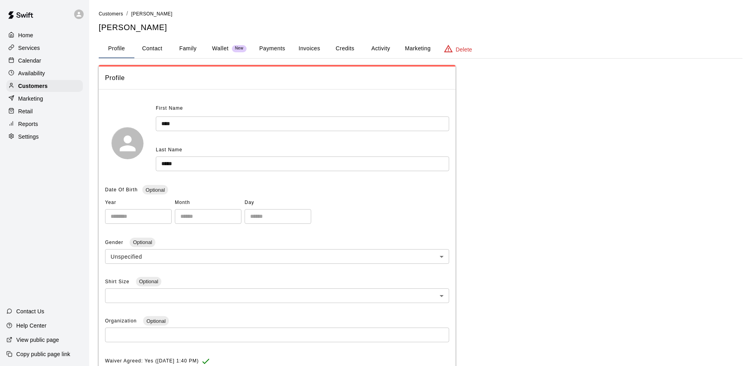
click at [384, 49] on button "Activity" at bounding box center [381, 48] width 36 height 19
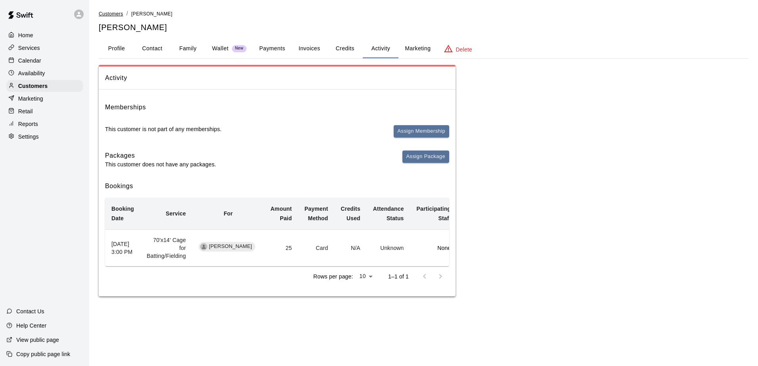
click at [117, 13] on span "Customers" at bounding box center [111, 14] width 25 height 6
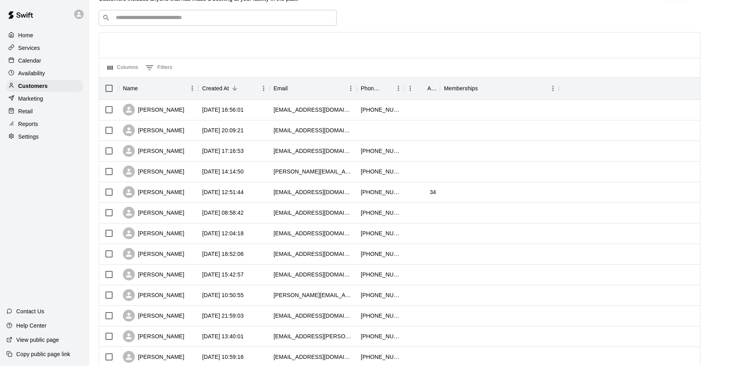
scroll to position [119, 0]
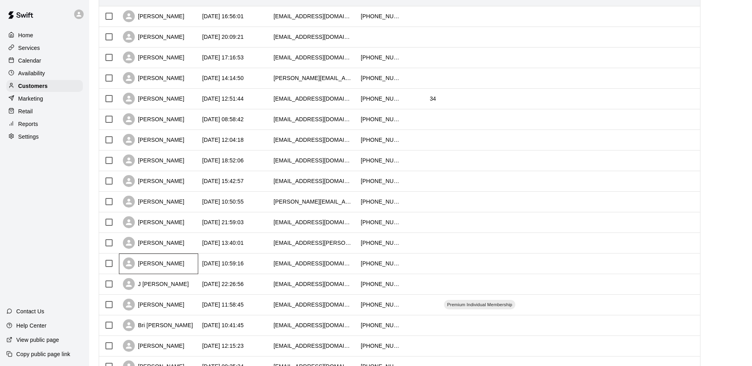
click at [165, 266] on div "[PERSON_NAME]" at bounding box center [153, 264] width 61 height 12
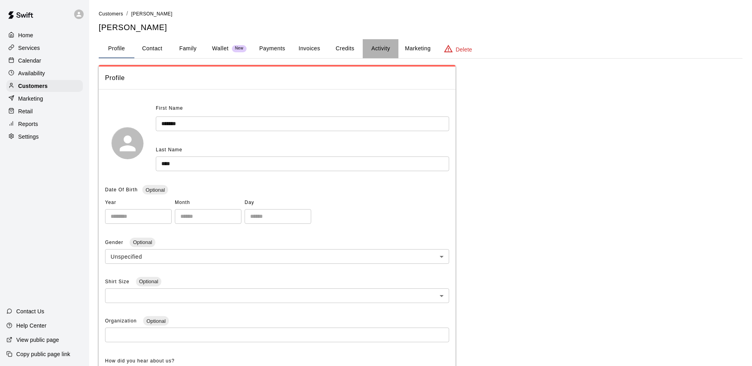
click at [384, 48] on button "Activity" at bounding box center [381, 48] width 36 height 19
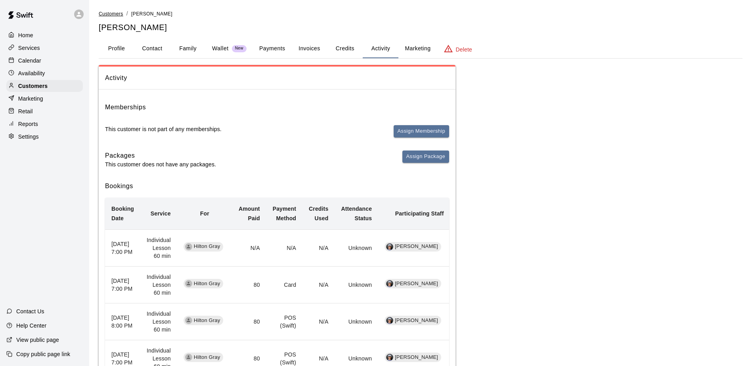
click at [117, 15] on span "Customers" at bounding box center [111, 14] width 25 height 6
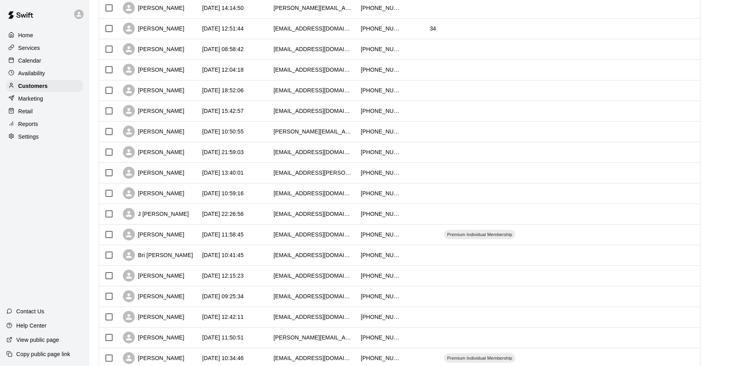
scroll to position [198, 0]
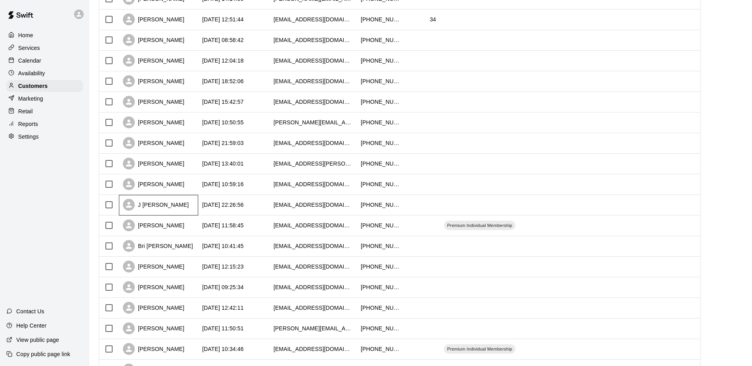
click at [168, 205] on div "J [PERSON_NAME]" at bounding box center [156, 205] width 66 height 12
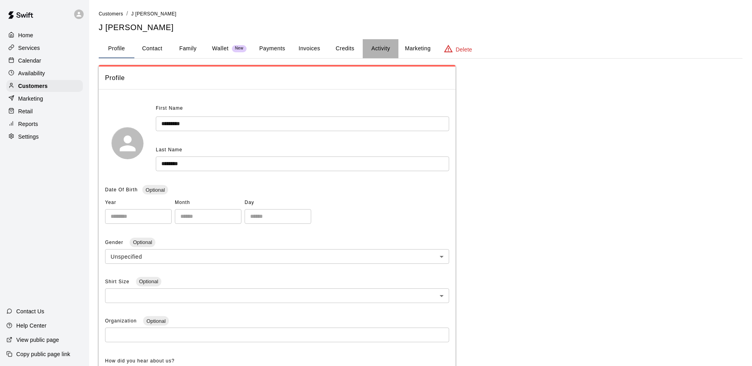
click at [380, 46] on button "Activity" at bounding box center [381, 48] width 36 height 19
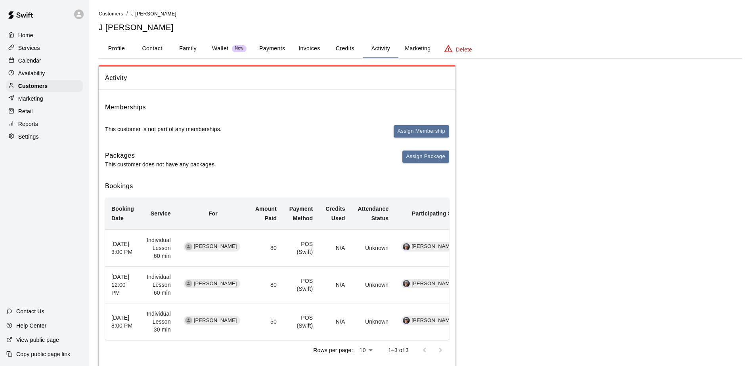
click at [112, 13] on span "Customers" at bounding box center [111, 14] width 25 height 6
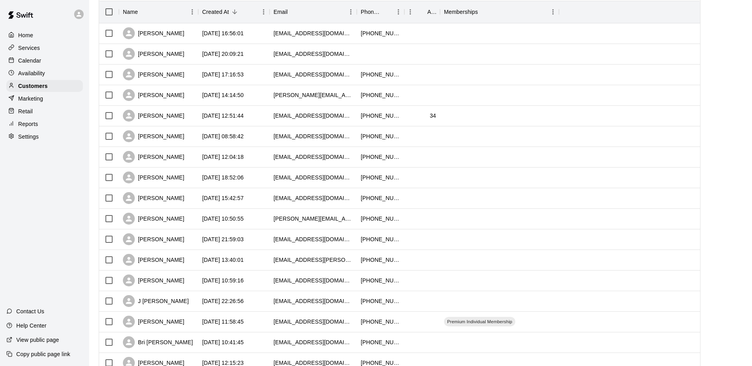
scroll to position [119, 0]
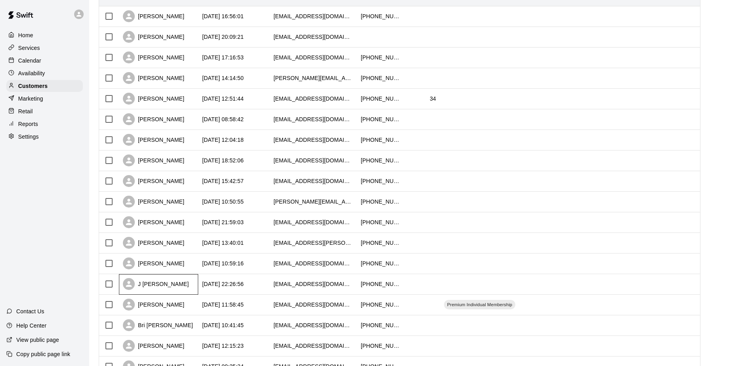
click at [169, 286] on div "J [PERSON_NAME]" at bounding box center [156, 284] width 66 height 12
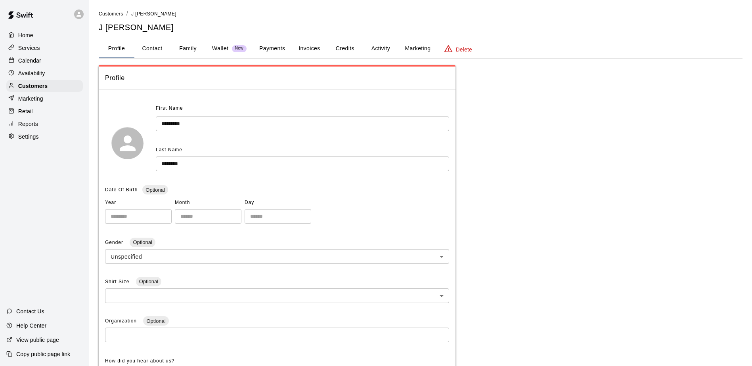
click at [382, 46] on button "Activity" at bounding box center [381, 48] width 36 height 19
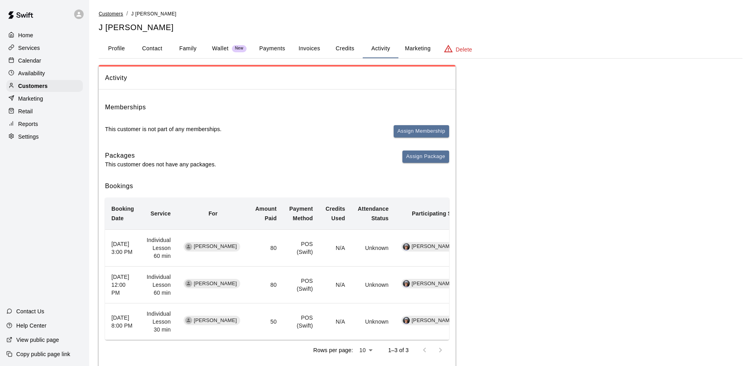
click at [110, 11] on span "Customers" at bounding box center [111, 14] width 25 height 6
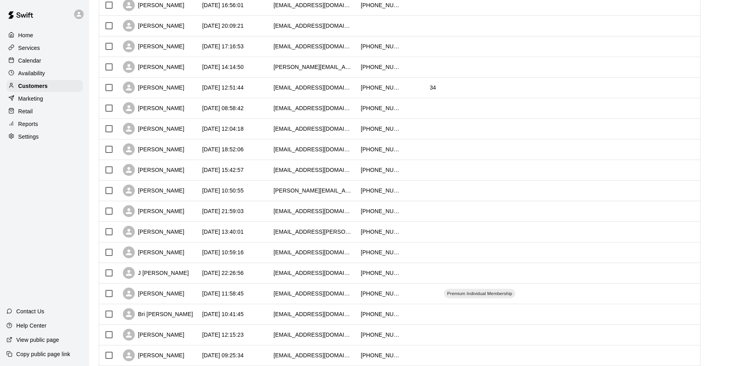
scroll to position [159, 0]
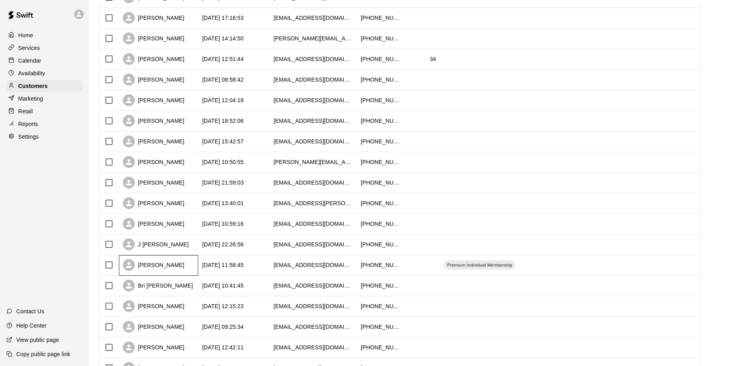
click at [171, 267] on div "[PERSON_NAME]" at bounding box center [153, 265] width 61 height 12
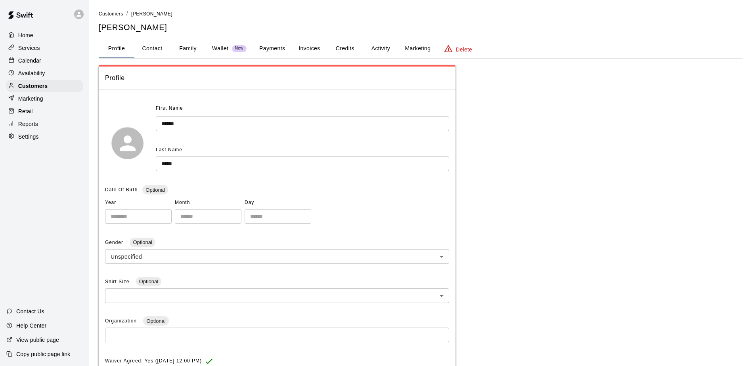
click at [386, 50] on button "Activity" at bounding box center [381, 48] width 36 height 19
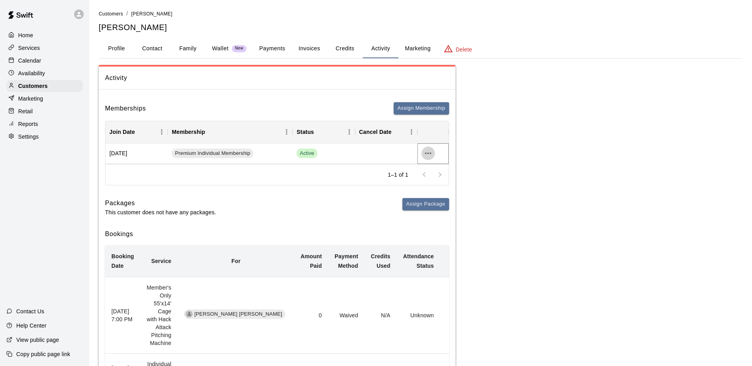
click at [430, 155] on icon "more actions" at bounding box center [428, 154] width 10 height 10
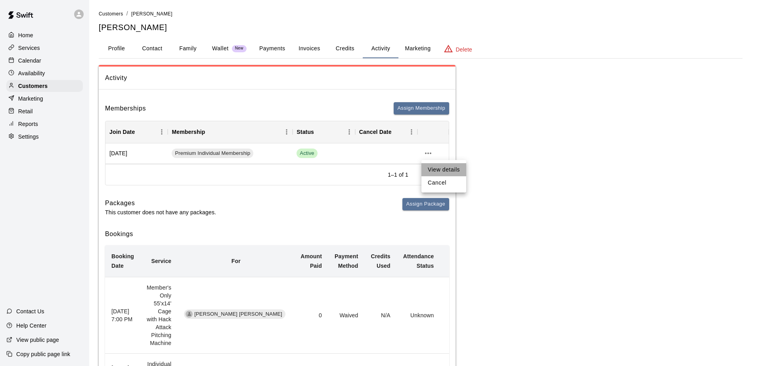
click at [442, 169] on li "View details" at bounding box center [443, 169] width 45 height 13
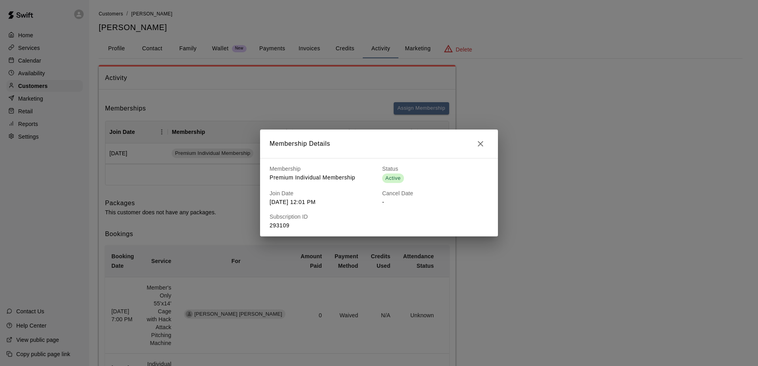
click at [552, 196] on div "Membership Details Membership Premium Individual Membership Status Active Join …" at bounding box center [379, 183] width 758 height 366
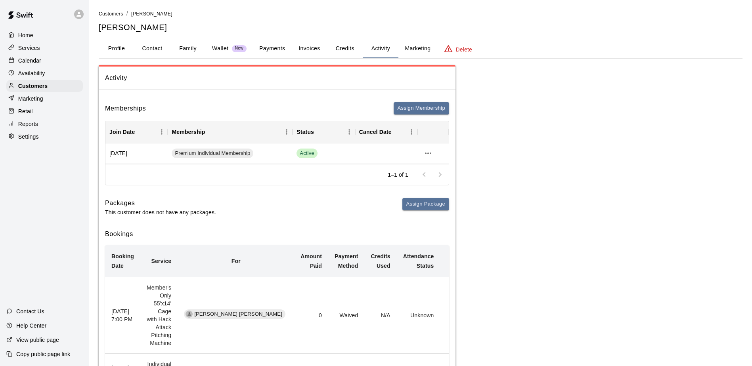
click at [110, 14] on span "Customers" at bounding box center [111, 14] width 25 height 6
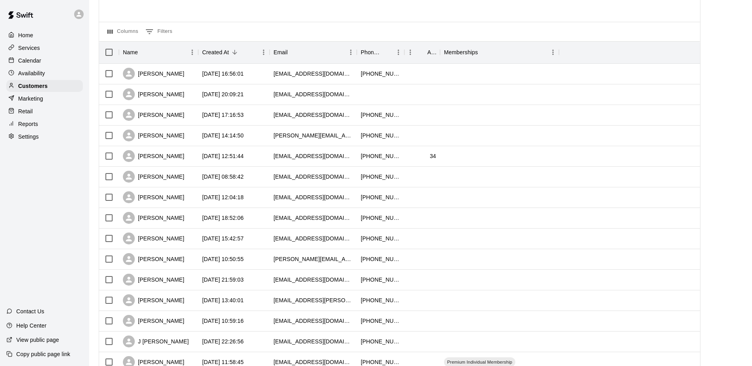
scroll to position [238, 0]
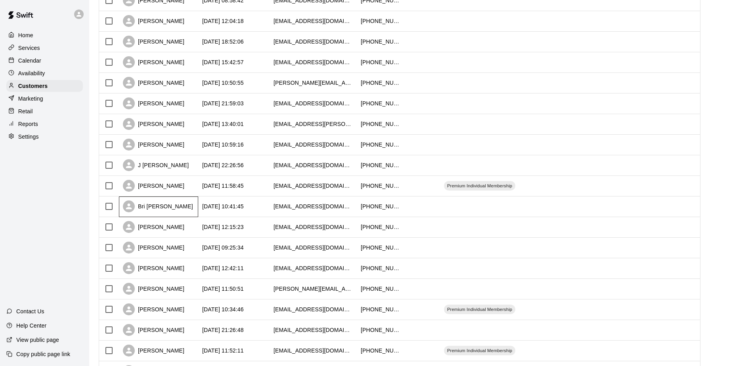
click at [159, 209] on div "Bri [PERSON_NAME]" at bounding box center [158, 207] width 79 height 21
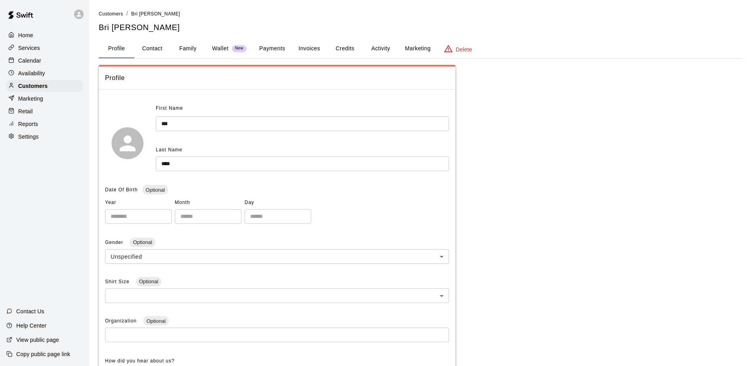
click at [383, 48] on button "Activity" at bounding box center [381, 48] width 36 height 19
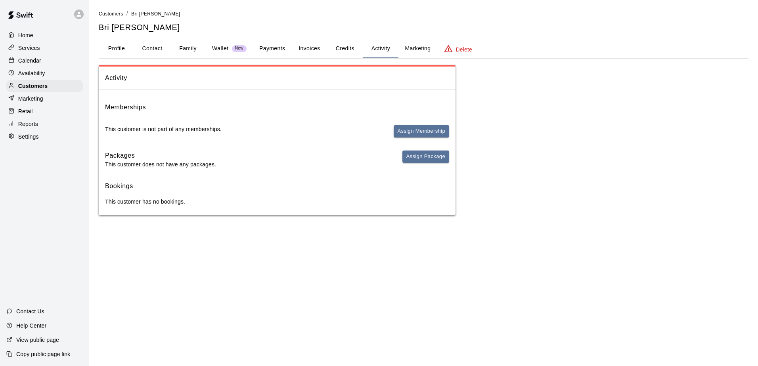
click at [112, 12] on span "Customers" at bounding box center [111, 14] width 25 height 6
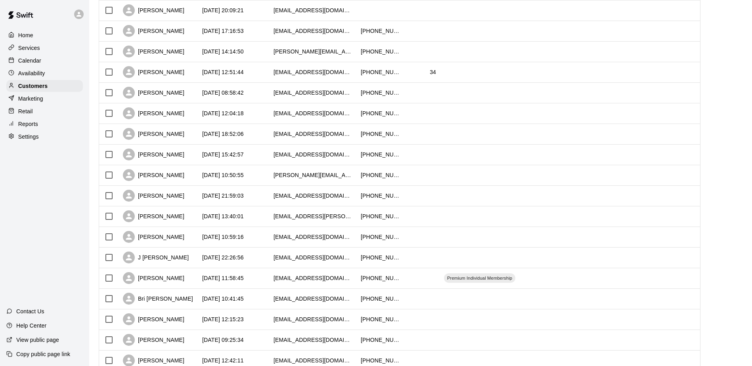
scroll to position [159, 0]
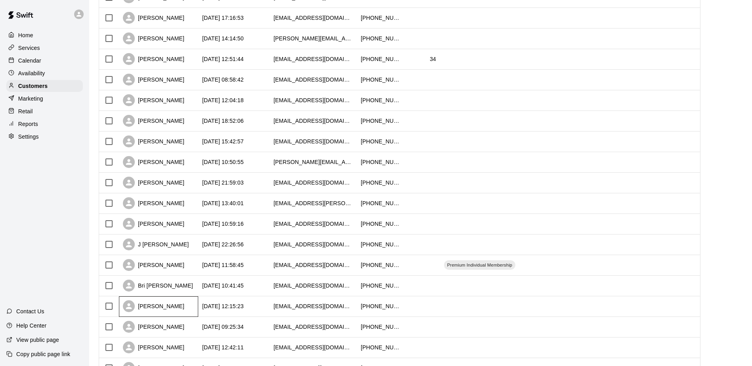
click at [159, 307] on div "[PERSON_NAME]" at bounding box center [153, 306] width 61 height 12
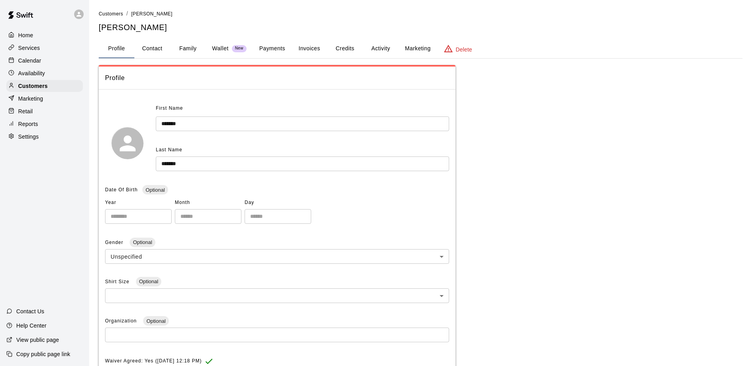
click at [381, 48] on button "Activity" at bounding box center [381, 48] width 36 height 19
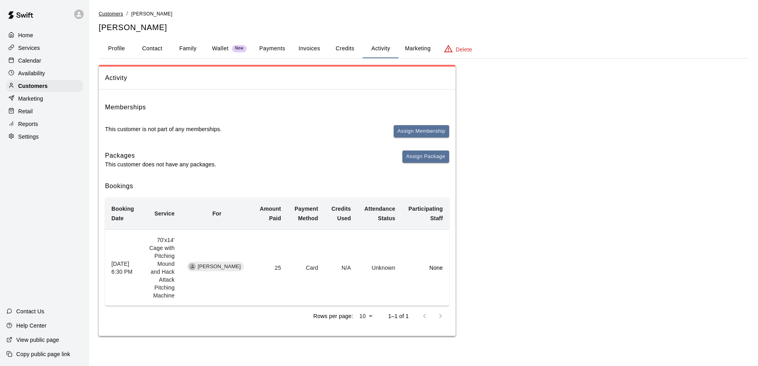
click at [110, 15] on span "Customers" at bounding box center [111, 14] width 25 height 6
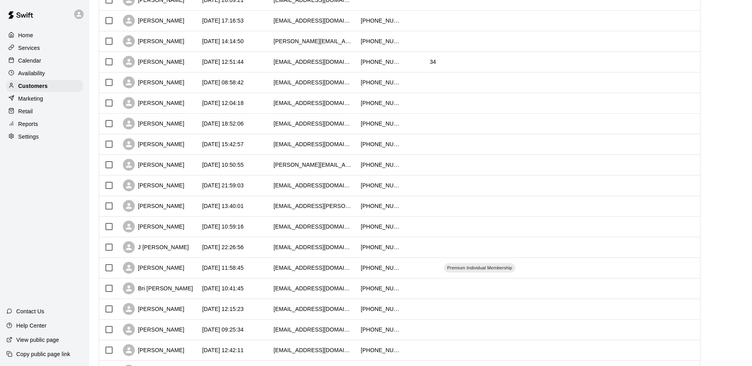
scroll to position [159, 0]
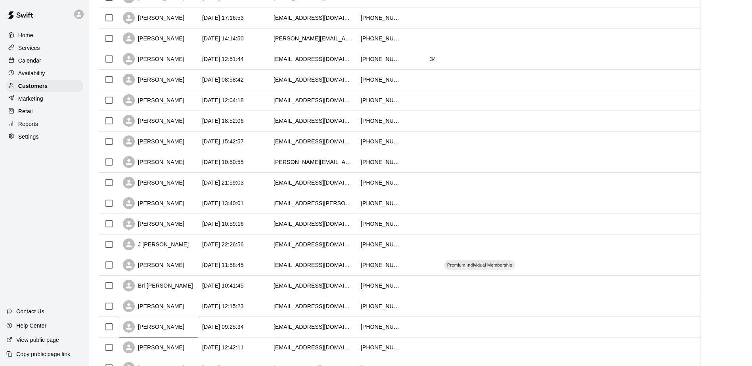
click at [168, 329] on div "[PERSON_NAME]" at bounding box center [153, 327] width 61 height 12
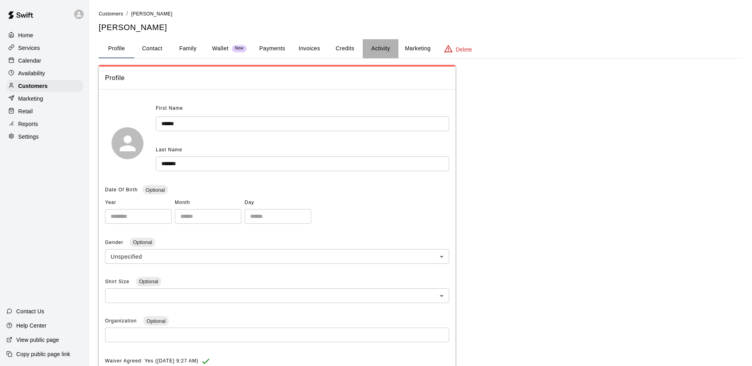
click at [379, 49] on button "Activity" at bounding box center [381, 48] width 36 height 19
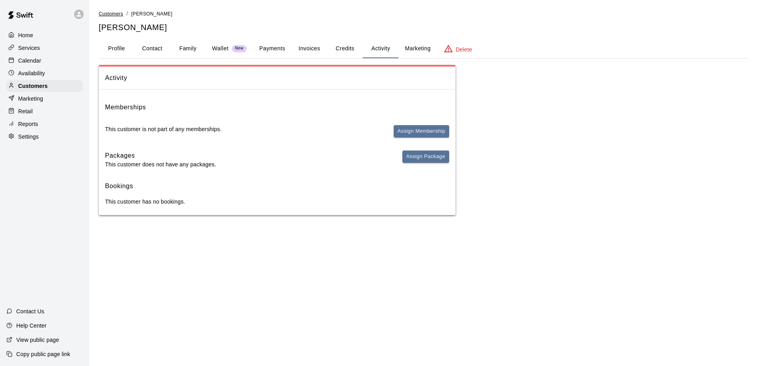
click at [116, 13] on span "Customers" at bounding box center [111, 14] width 25 height 6
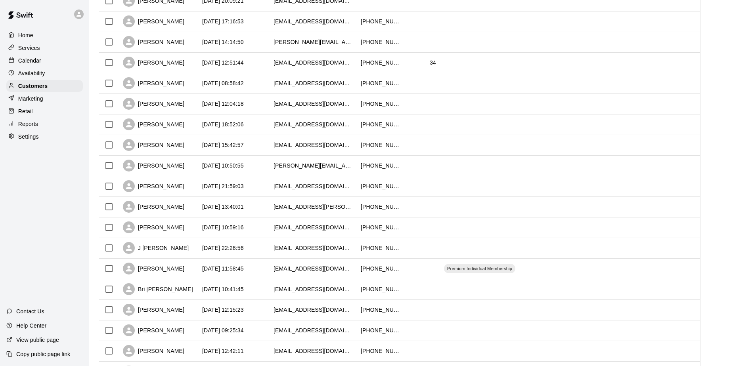
scroll to position [159, 0]
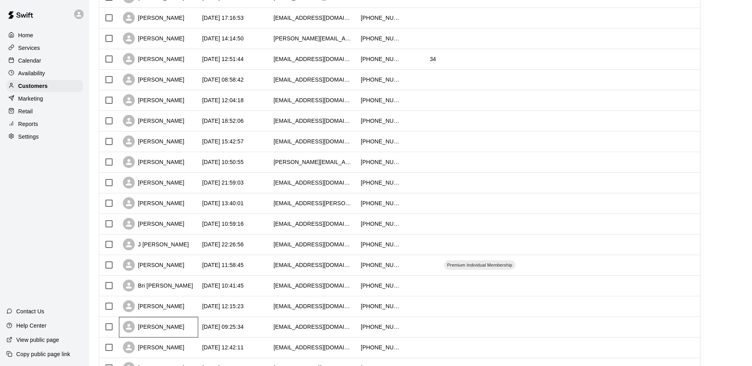
click at [174, 329] on div "[PERSON_NAME]" at bounding box center [153, 327] width 61 height 12
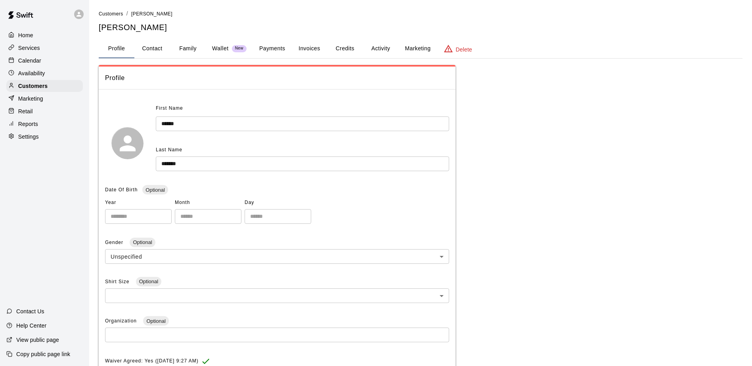
click at [382, 45] on button "Activity" at bounding box center [381, 48] width 36 height 19
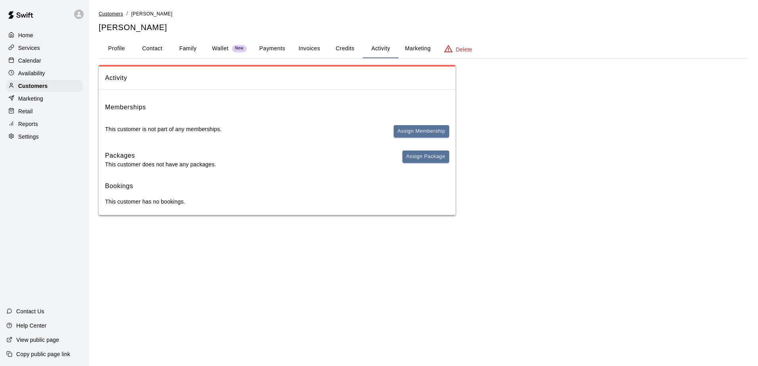
click at [109, 12] on span "Customers" at bounding box center [111, 14] width 25 height 6
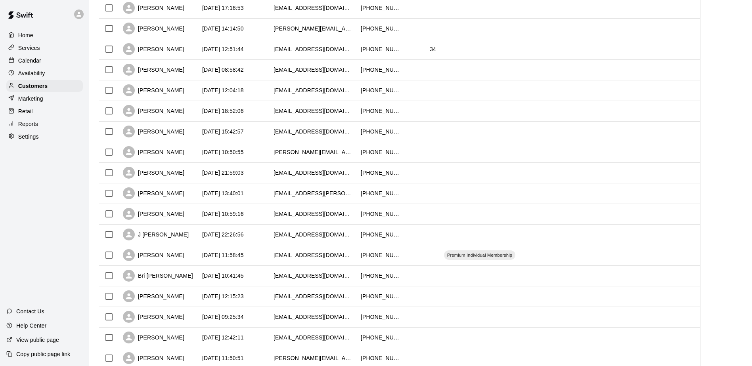
scroll to position [198, 0]
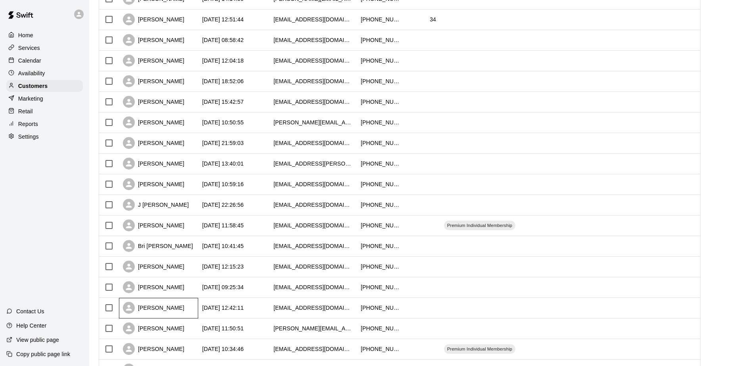
click at [168, 311] on div "[PERSON_NAME]" at bounding box center [153, 308] width 61 height 12
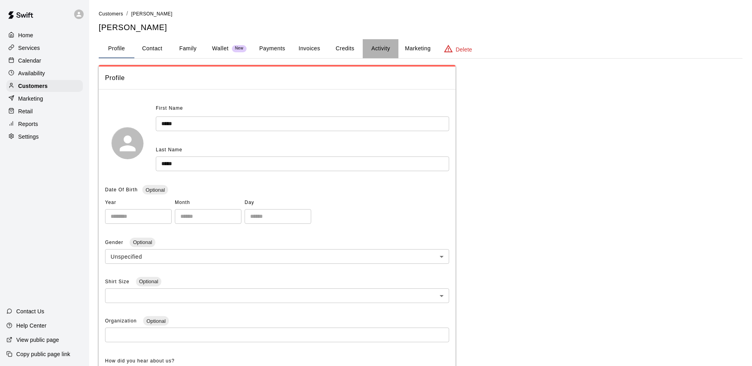
click at [380, 50] on button "Activity" at bounding box center [381, 48] width 36 height 19
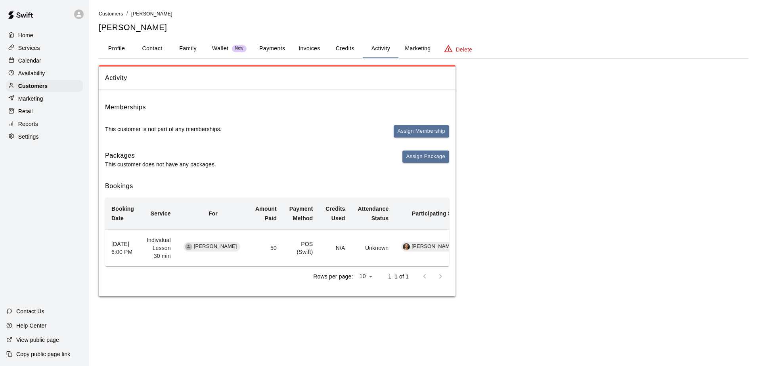
click at [114, 16] on span "Customers" at bounding box center [111, 14] width 25 height 6
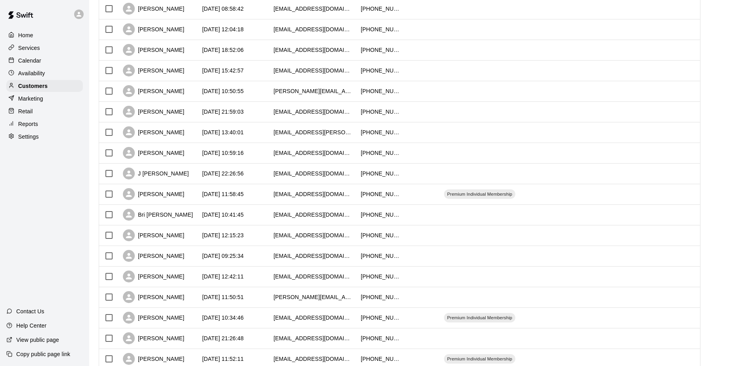
scroll to position [238, 0]
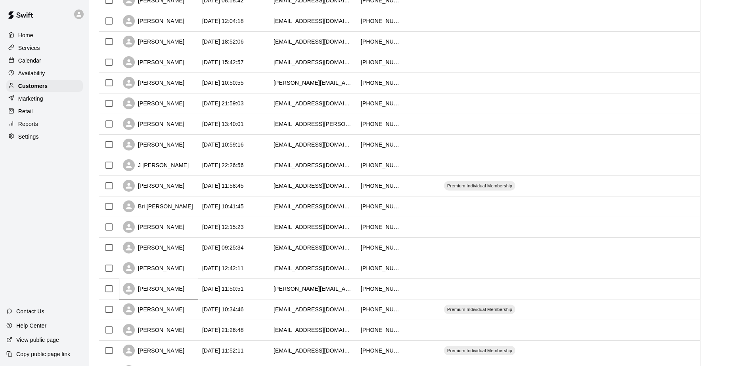
click at [162, 293] on div "[PERSON_NAME]" at bounding box center [153, 289] width 61 height 12
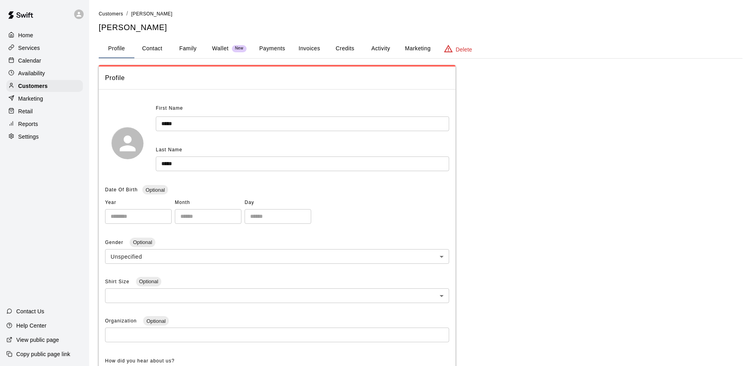
click at [376, 50] on button "Activity" at bounding box center [381, 48] width 36 height 19
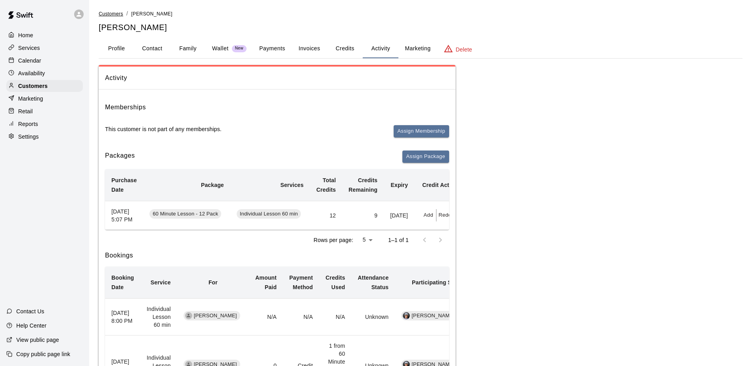
click at [112, 14] on span "Customers" at bounding box center [111, 14] width 25 height 6
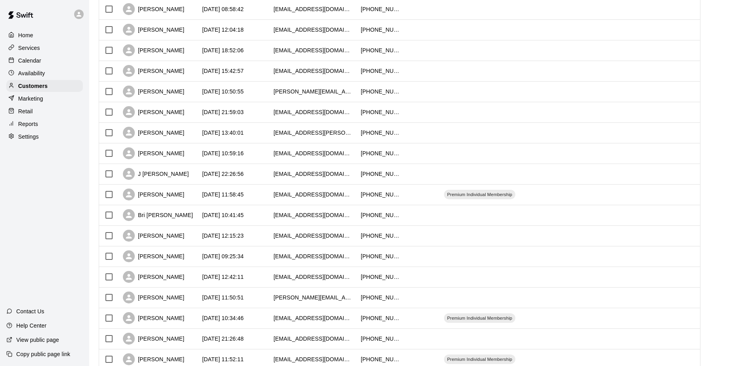
scroll to position [238, 0]
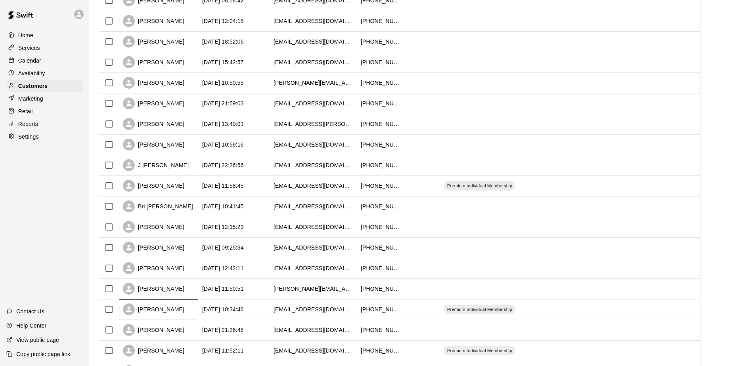
click at [173, 311] on div "[PERSON_NAME]" at bounding box center [153, 310] width 61 height 12
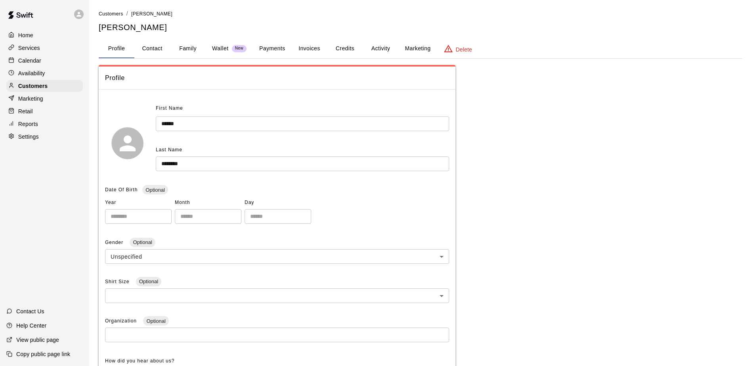
click at [381, 48] on button "Activity" at bounding box center [381, 48] width 36 height 19
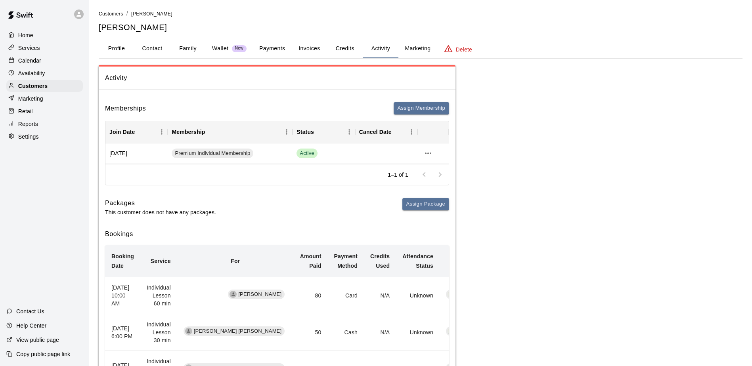
click at [114, 13] on span "Customers" at bounding box center [111, 14] width 25 height 6
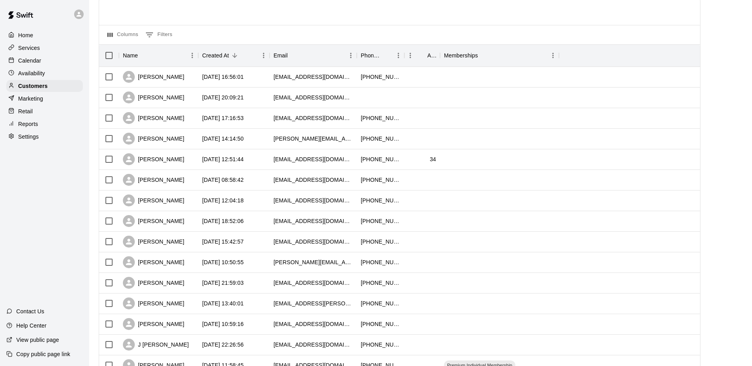
scroll to position [40, 0]
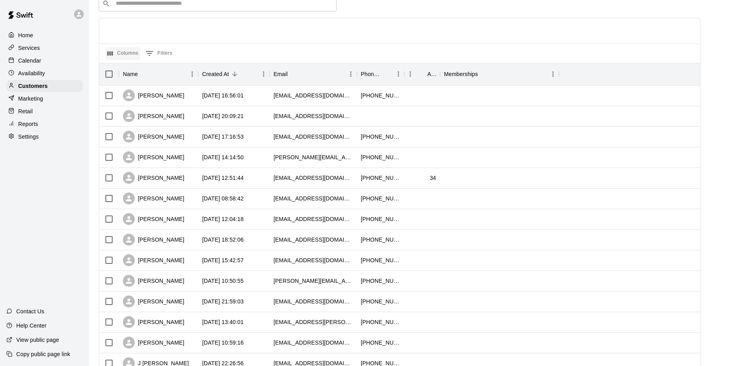
click at [129, 54] on button "Columns" at bounding box center [122, 53] width 35 height 13
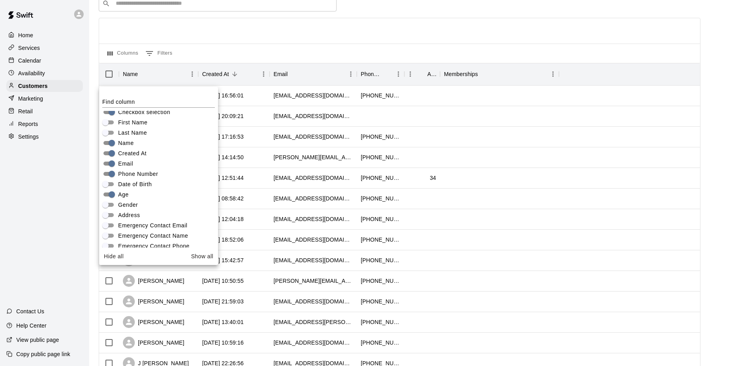
scroll to position [0, 0]
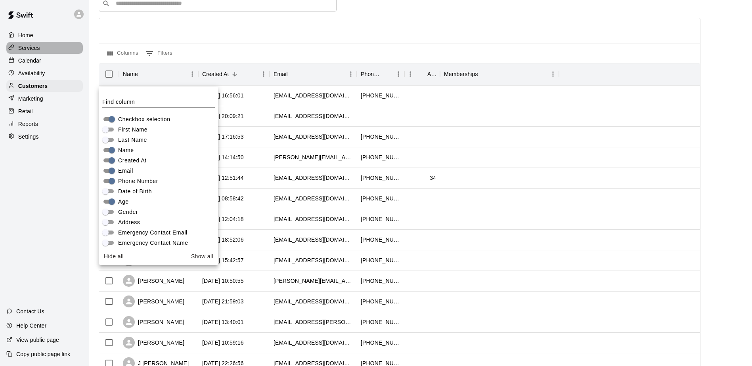
click at [39, 50] on p "Services" at bounding box center [29, 48] width 22 height 8
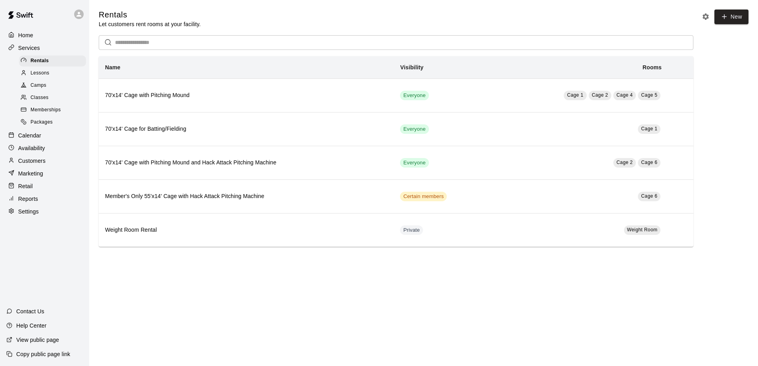
click at [52, 125] on span "Packages" at bounding box center [42, 123] width 22 height 8
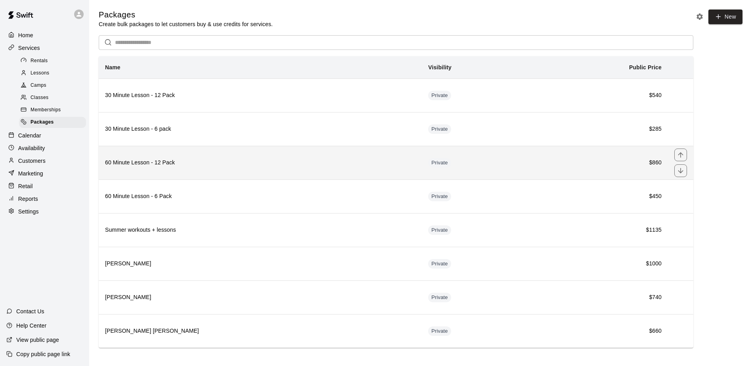
click at [145, 170] on th "60 Minute Lesson - 12 Pack" at bounding box center [260, 163] width 323 height 34
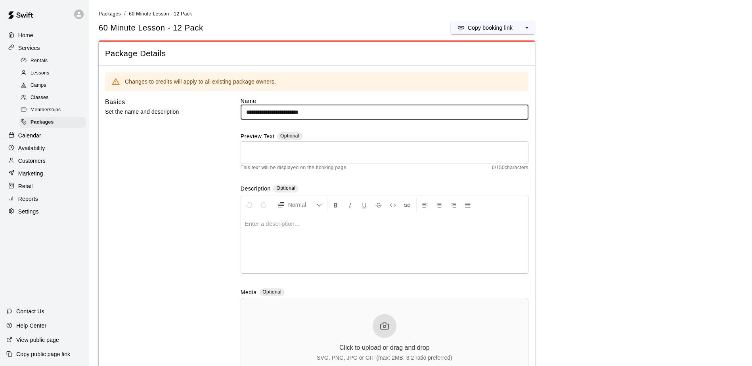
click at [109, 13] on span "Packages" at bounding box center [110, 14] width 22 height 6
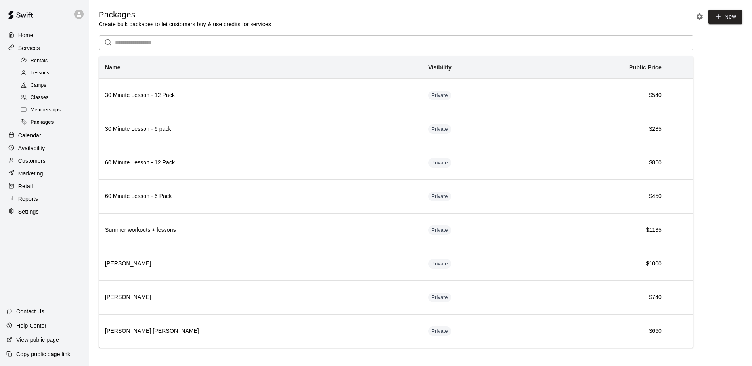
click at [49, 124] on span "Packages" at bounding box center [42, 123] width 23 height 8
click at [27, 203] on p "Reports" at bounding box center [28, 199] width 20 height 8
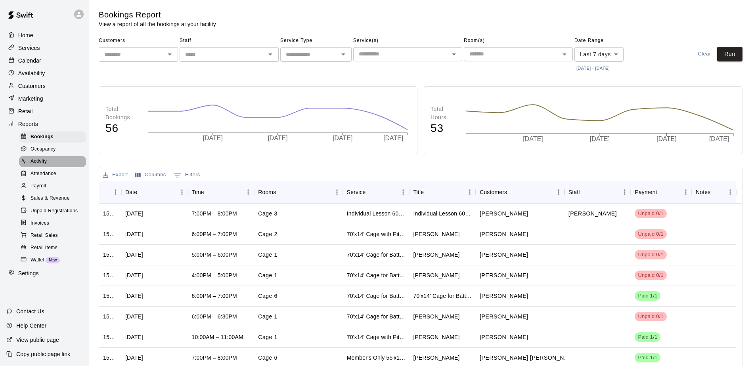
click at [46, 164] on span "Activity" at bounding box center [39, 162] width 16 height 8
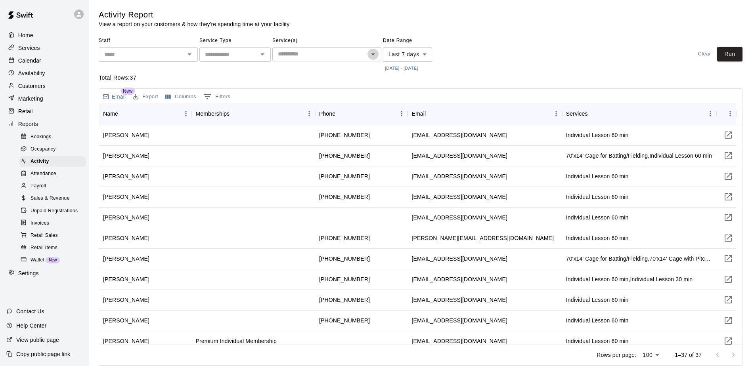
click at [371, 55] on icon "Open" at bounding box center [373, 55] width 10 height 10
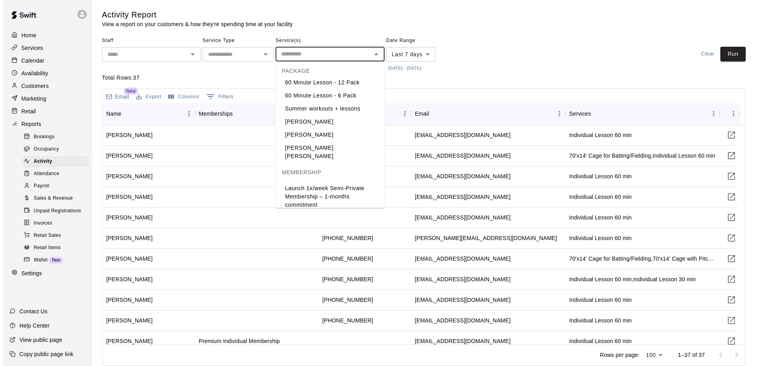
scroll to position [595, 0]
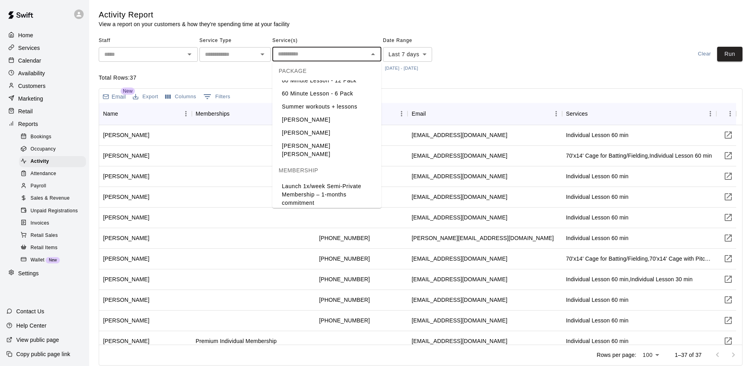
click at [323, 61] on li "30 Minute Lesson - 12 Pack" at bounding box center [326, 54] width 109 height 13
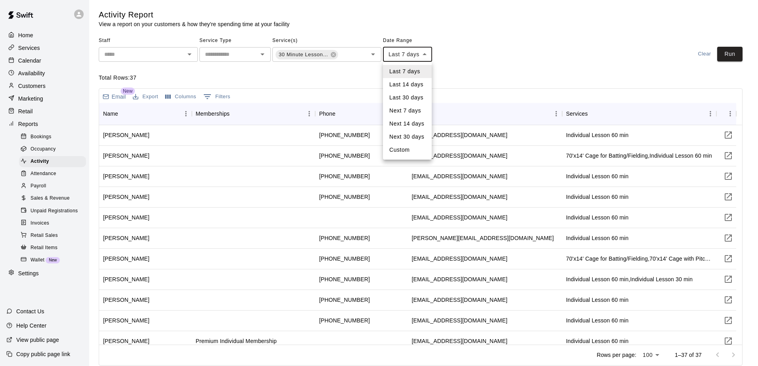
click at [424, 54] on body "Home Services Calendar Availability Customers Marketing Retail Reports Bookings…" at bounding box center [379, 184] width 758 height 369
click at [405, 151] on li "Custom" at bounding box center [407, 150] width 49 height 13
type input "******"
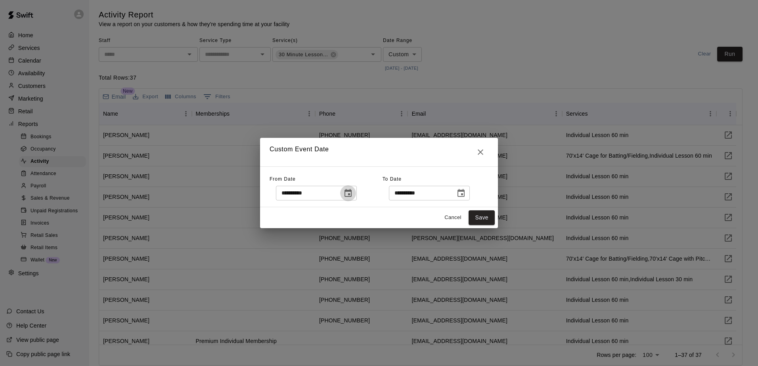
click at [353, 195] on icon "Choose date, selected date is Oct 8, 2025" at bounding box center [348, 194] width 10 height 10
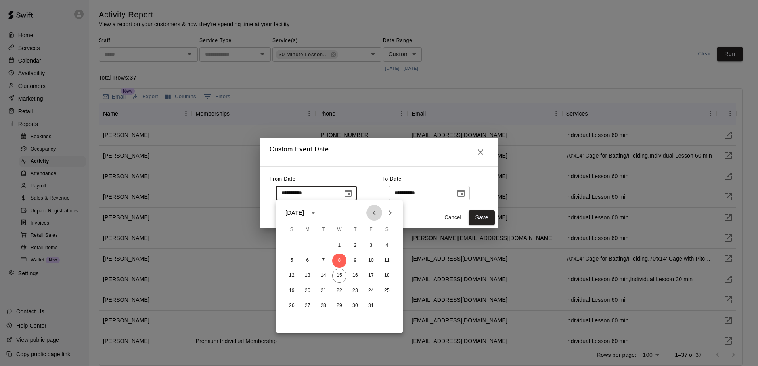
click at [374, 214] on icon "Previous month" at bounding box center [374, 212] width 3 height 5
click at [325, 243] on button "1" at bounding box center [323, 246] width 14 height 14
type input "**********"
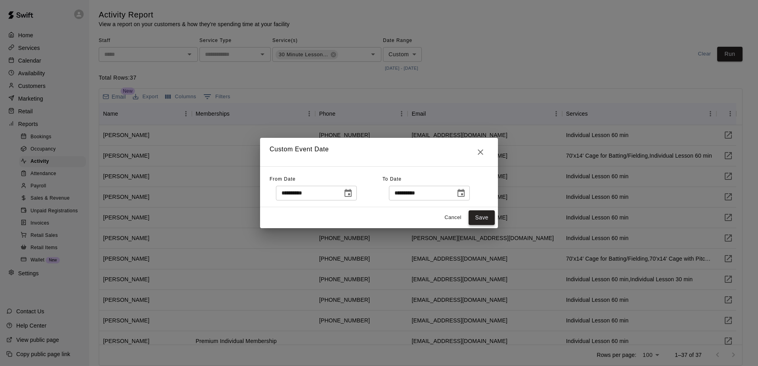
click at [485, 219] on button "Save" at bounding box center [482, 217] width 26 height 15
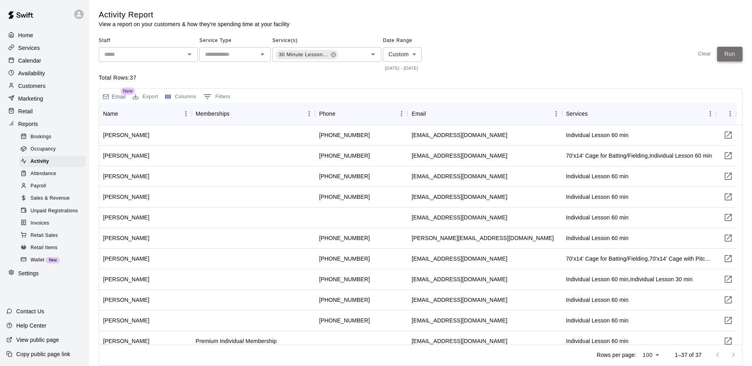
click at [731, 56] on button "Run" at bounding box center [729, 54] width 25 height 15
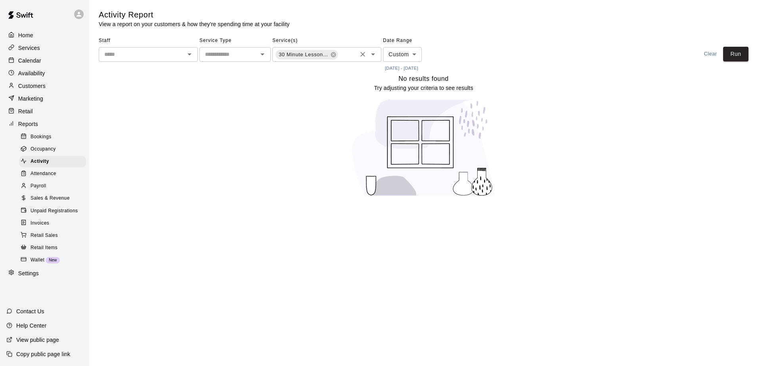
click at [374, 55] on icon "Open" at bounding box center [373, 55] width 10 height 10
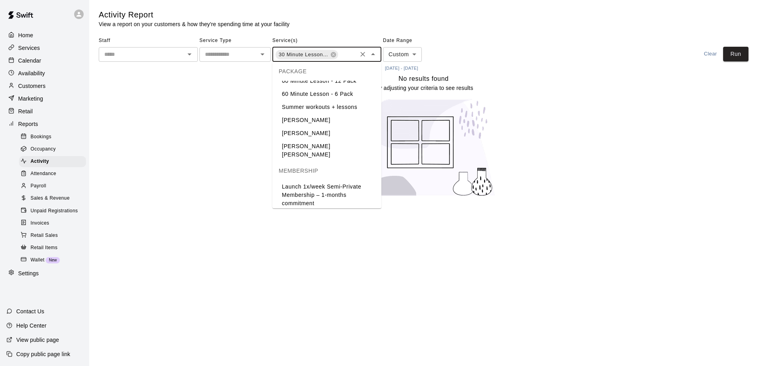
click at [329, 75] on li "30 Minute Lesson - 6 pack" at bounding box center [326, 67] width 109 height 13
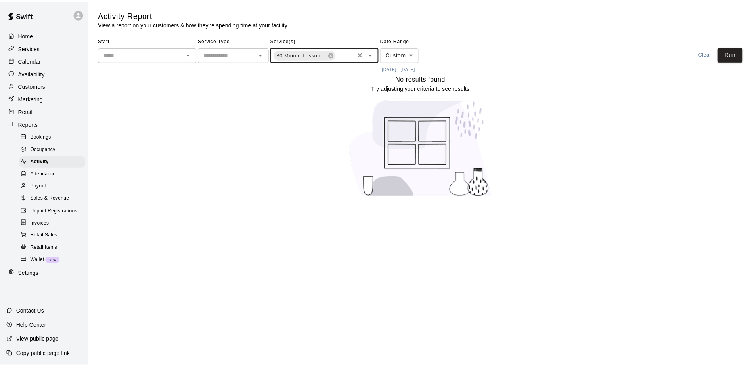
scroll to position [0, 64]
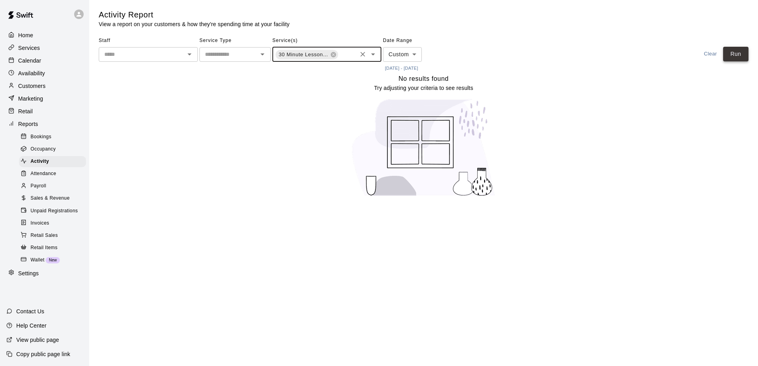
click at [733, 56] on button "Run" at bounding box center [735, 54] width 25 height 15
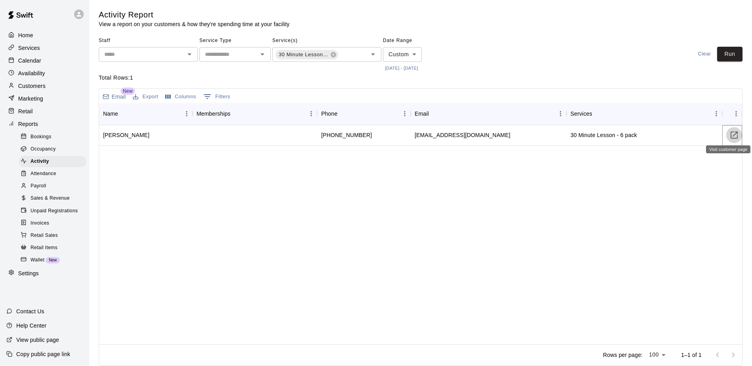
click at [733, 138] on icon "Visit customer page" at bounding box center [734, 135] width 10 height 10
click at [374, 55] on icon "Open" at bounding box center [373, 55] width 10 height 10
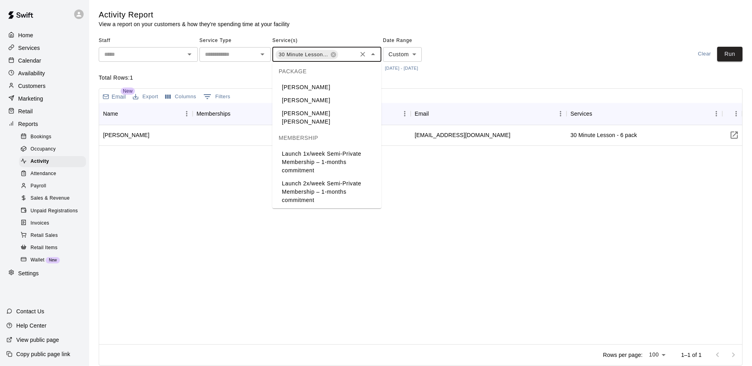
scroll to position [634, 0]
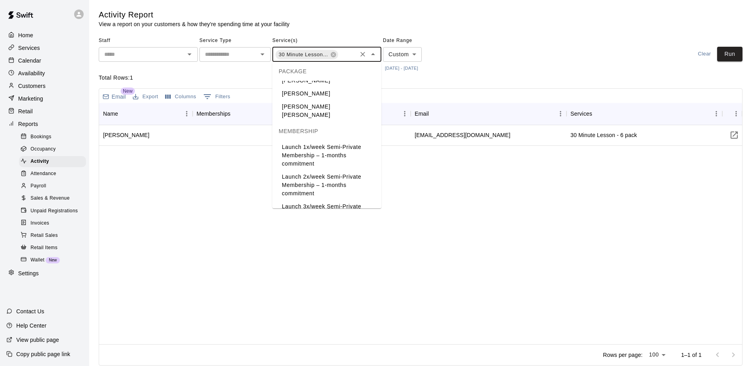
click at [330, 48] on li "60 Minute Lesson - 12 Pack" at bounding box center [326, 41] width 109 height 13
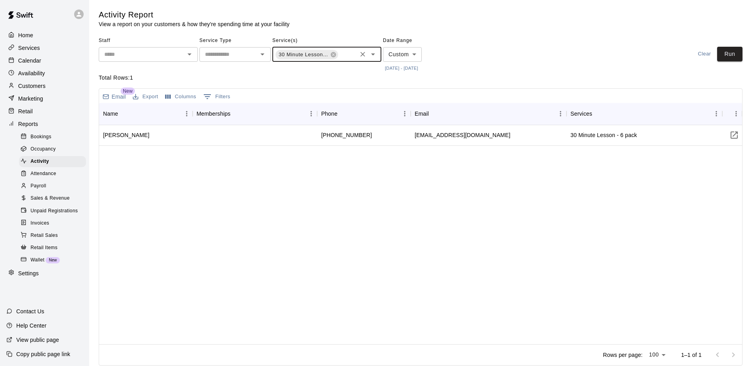
scroll to position [0, 128]
click at [726, 57] on button "Run" at bounding box center [729, 54] width 25 height 15
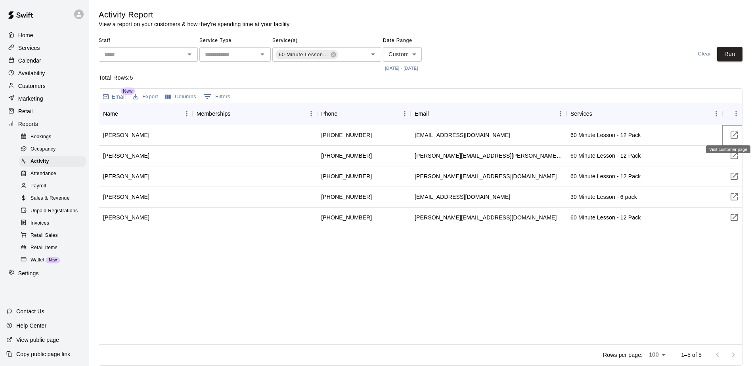
click at [737, 136] on icon "Visit customer page" at bounding box center [734, 135] width 7 height 7
click at [733, 156] on icon "Visit customer page" at bounding box center [734, 156] width 10 height 10
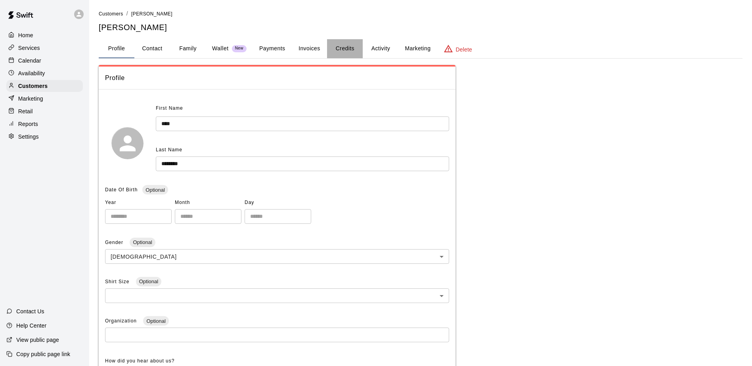
click at [344, 49] on button "Credits" at bounding box center [345, 48] width 36 height 19
click at [345, 46] on button "Credits" at bounding box center [345, 48] width 36 height 19
click at [344, 46] on button "Credits" at bounding box center [345, 48] width 36 height 19
